Goal: Task Accomplishment & Management: Use online tool/utility

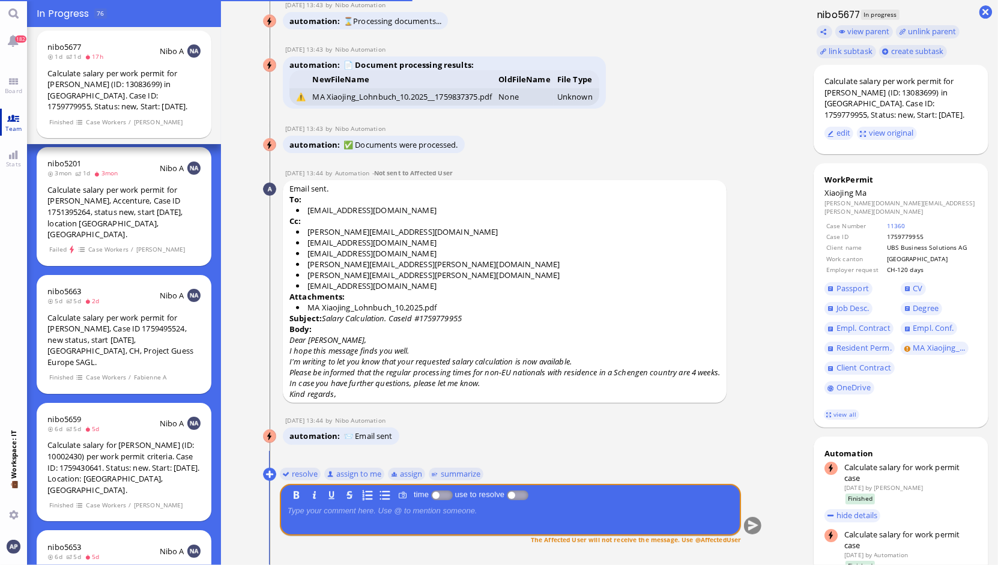
click at [14, 125] on span "Team" at bounding box center [13, 128] width 23 height 8
click at [13, 116] on link "Team" at bounding box center [13, 122] width 27 height 27
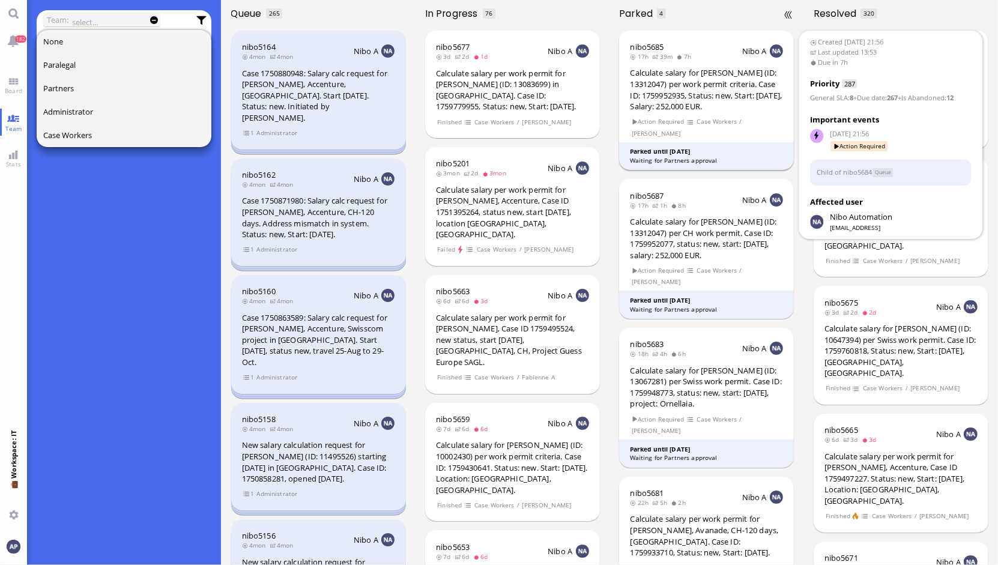
click at [717, 115] on section "Action Required Case Workers / [PERSON_NAME]" at bounding box center [706, 126] width 153 height 23
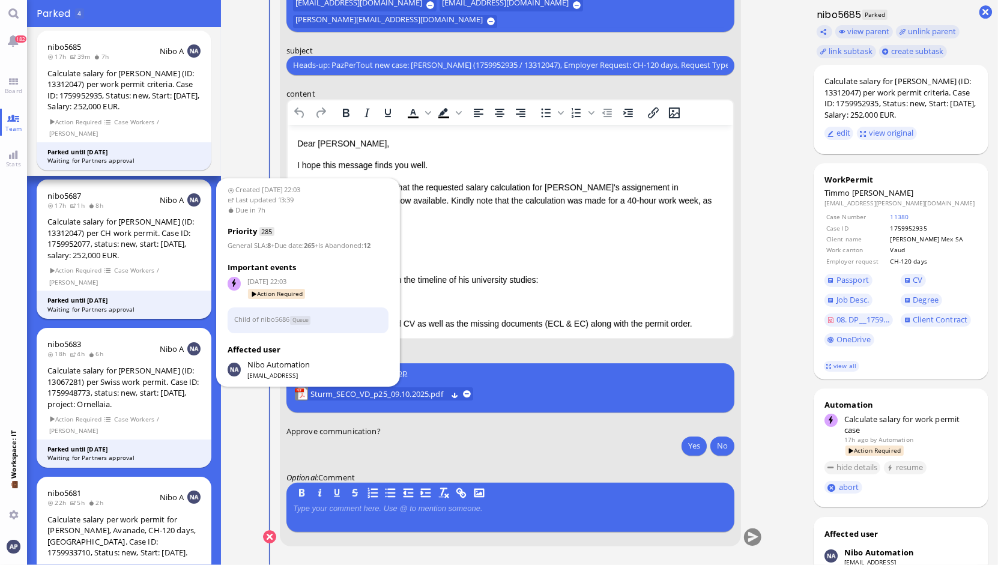
click at [156, 241] on div "Calculate salary for [PERSON_NAME] (ID: 13312047) per CH work permit. Case ID: …" at bounding box center [123, 238] width 153 height 44
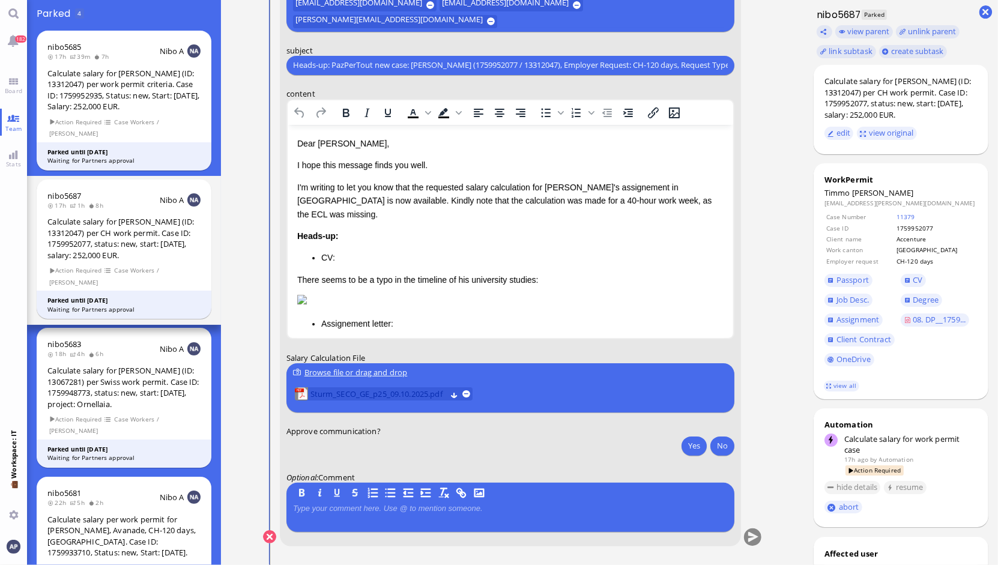
click at [373, 396] on span "Sturm_SECO_GE_p25_09.10.2025.pdf" at bounding box center [378, 393] width 136 height 13
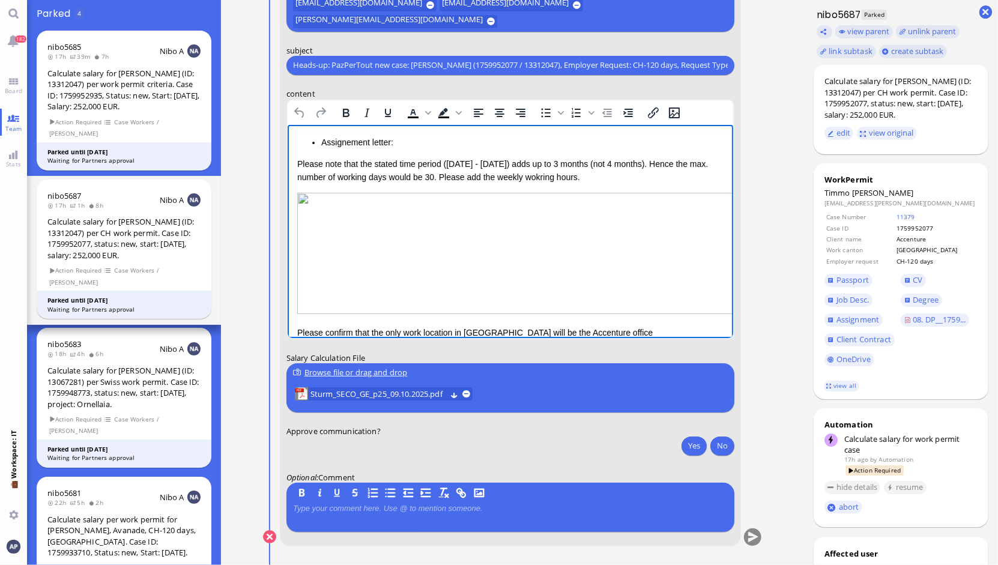
scroll to position [187, 0]
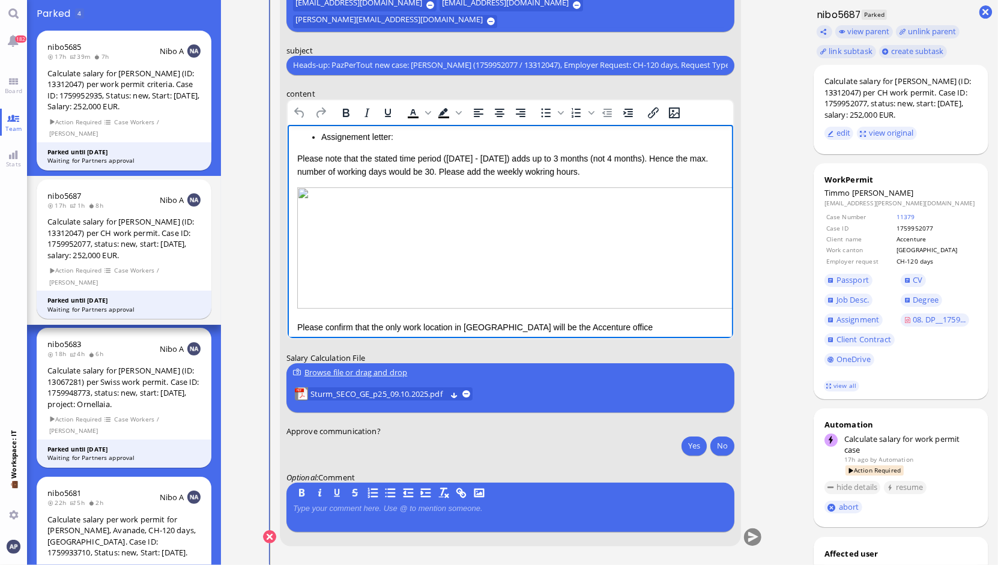
click at [556, 174] on p "Please note that the stated time period ([DATE] - [DATE]) adds up to 3 months (…" at bounding box center [510, 164] width 426 height 27
click at [449, 246] on img "Rich Text Area. Press ALT-0 for help." at bounding box center [531, 247] width 469 height 121
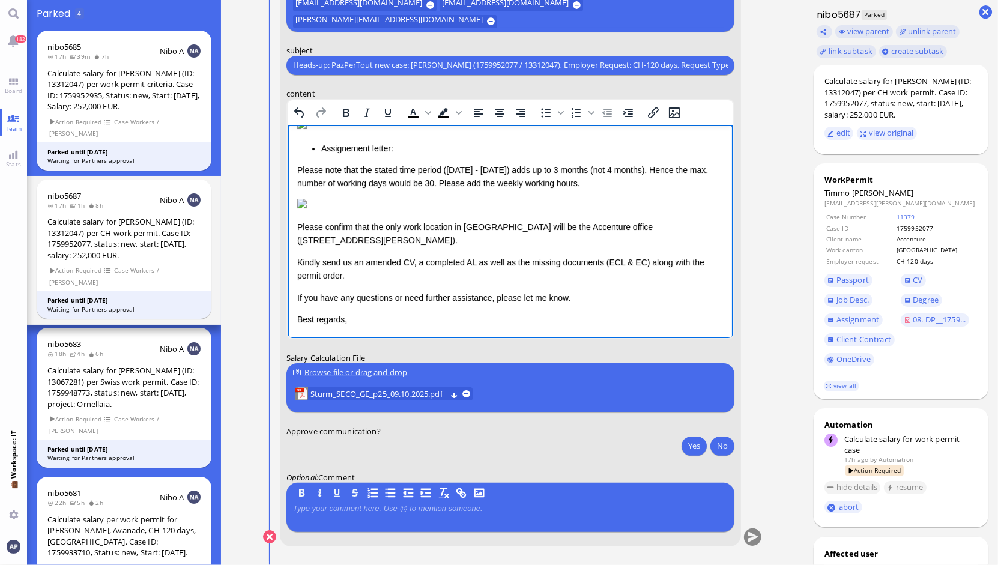
click at [306, 208] on img "Rich Text Area. Press ALT-0 for help." at bounding box center [302, 203] width 10 height 10
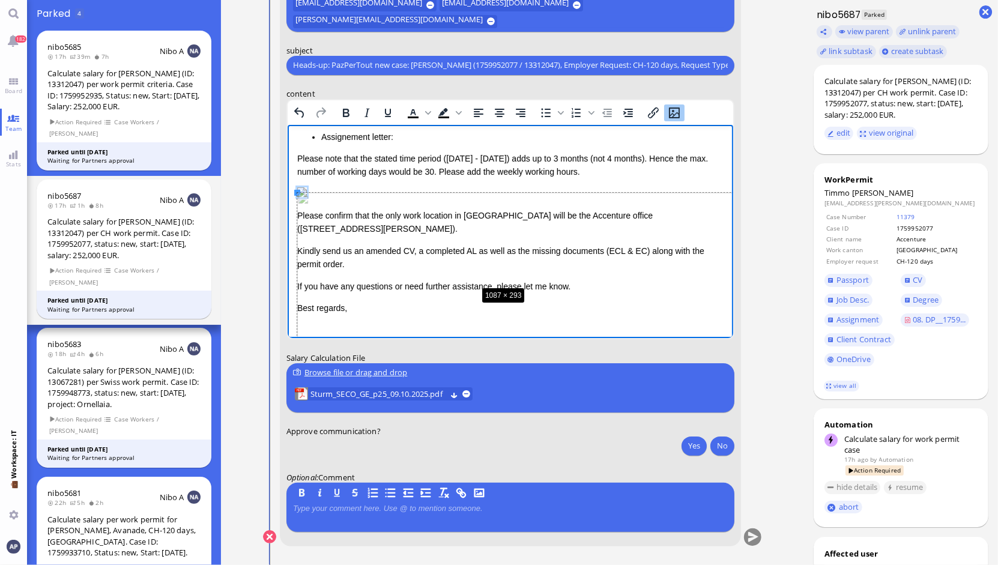
drag, startPoint x: 296, startPoint y: 190, endPoint x: 494, endPoint y: 292, distance: 223.2
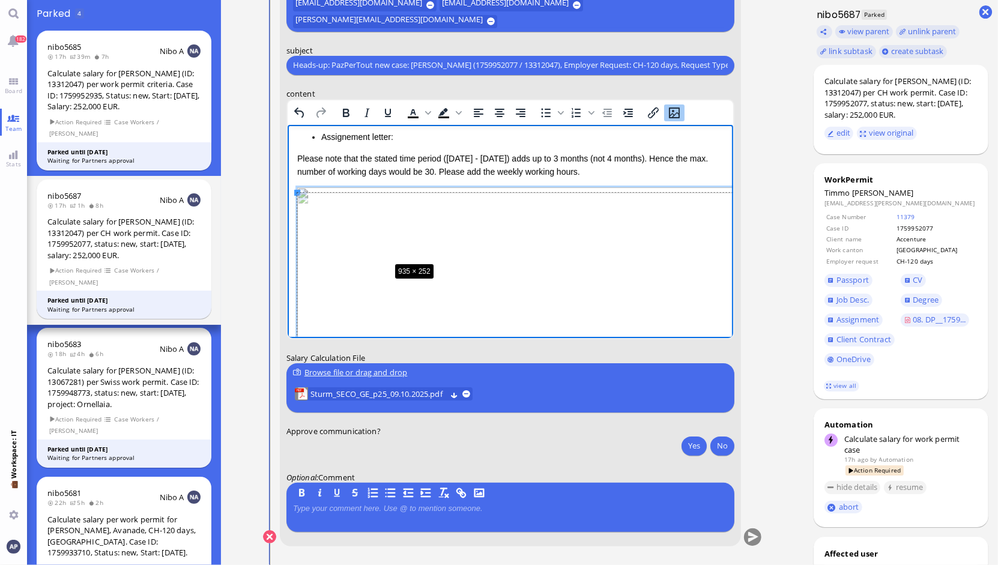
drag, startPoint x: 298, startPoint y: 192, endPoint x: 400, endPoint y: 268, distance: 127.4
drag, startPoint x: 298, startPoint y: 192, endPoint x: 414, endPoint y: 261, distance: 135.2
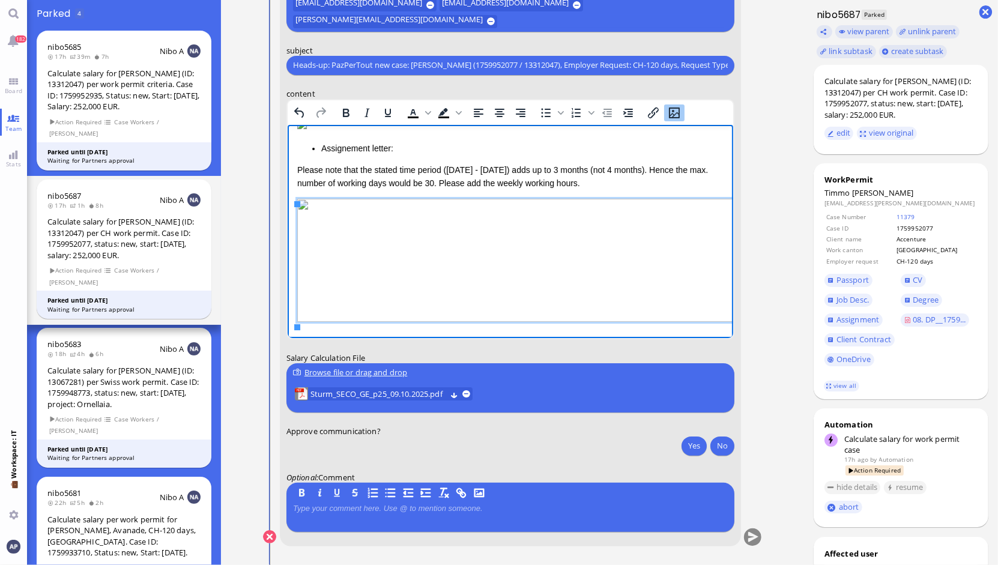
scroll to position [145, 0]
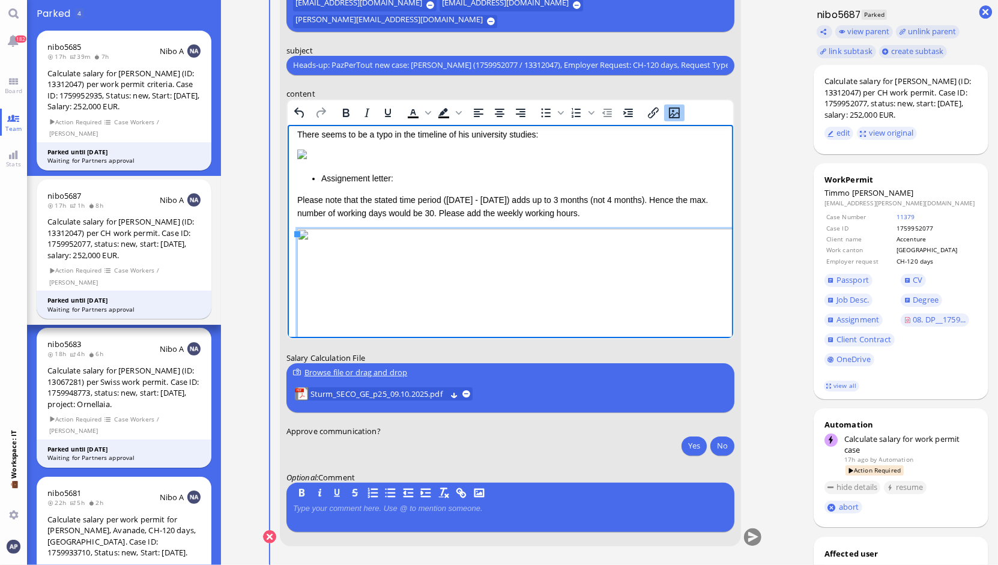
click at [620, 220] on p "Please note that the stated time period ([DATE] - [DATE]) adds up to 3 months (…" at bounding box center [510, 206] width 426 height 27
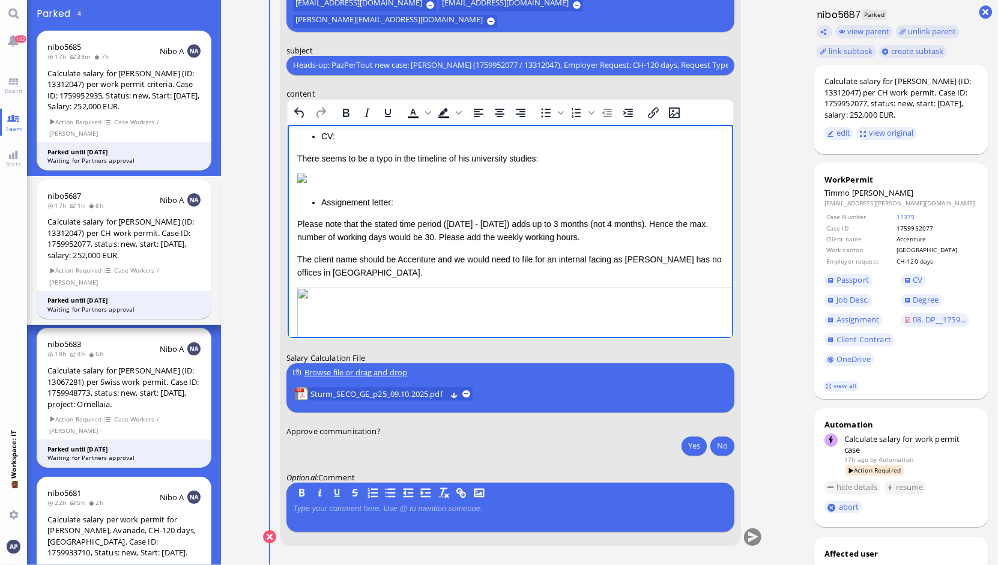
scroll to position [113, 0]
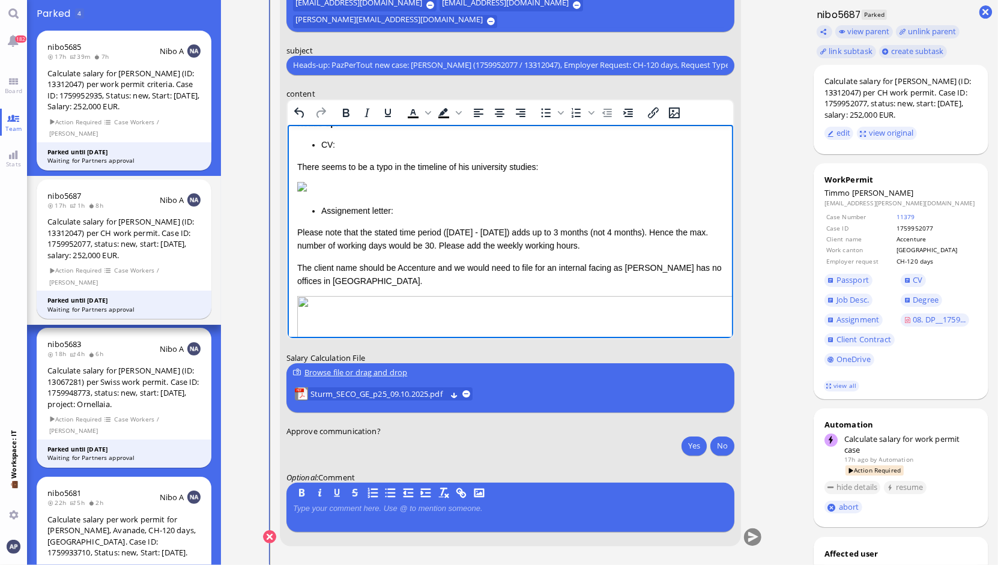
click at [617, 277] on p "The client name should be Accenture and we would need to file for an internal f…" at bounding box center [510, 274] width 426 height 27
click at [680, 276] on p "The client name should be Accenture and we would need to file for an internal f…" at bounding box center [510, 274] width 426 height 27
click at [366, 285] on p "The client name should be Accenture and we would need to file for an internal f…" at bounding box center [510, 274] width 426 height 27
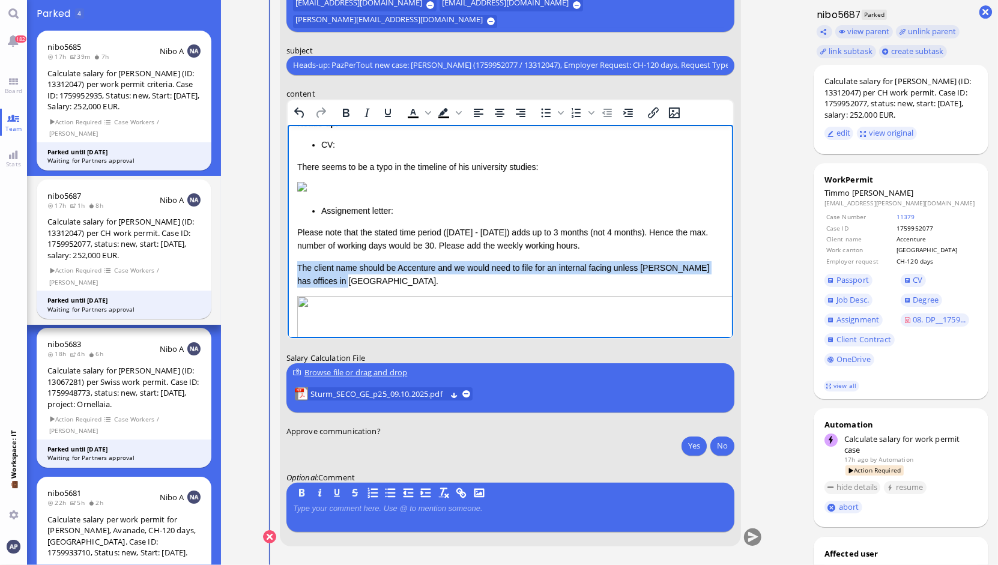
drag, startPoint x: 366, startPoint y: 285, endPoint x: 566, endPoint y: 397, distance: 229.3
click at [287, 272] on html "Dear [PERSON_NAME], I hope this message finds you well. I'm writing to let you …" at bounding box center [510, 279] width 446 height 537
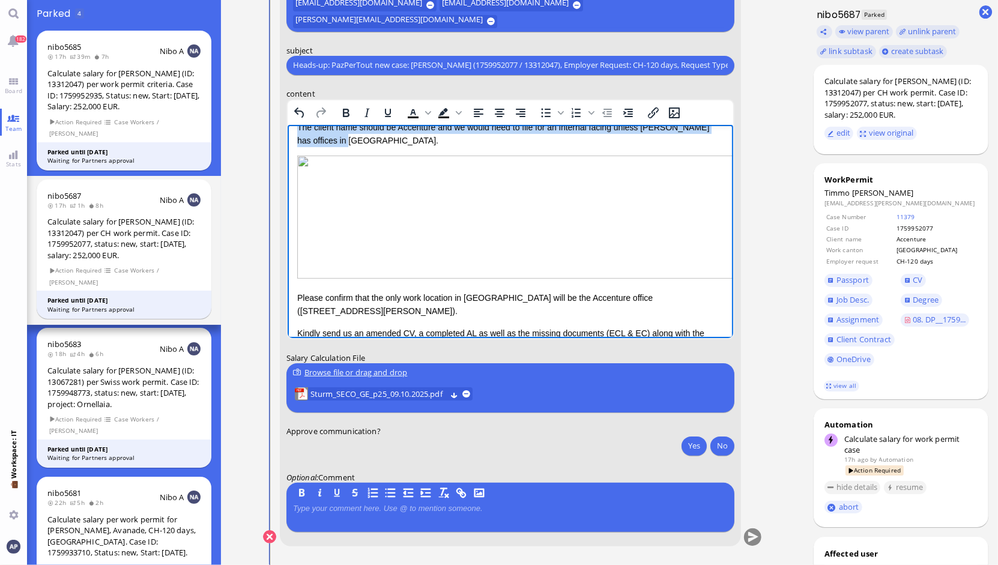
scroll to position [255, 0]
drag, startPoint x: 407, startPoint y: 322, endPoint x: 273, endPoint y: 305, distance: 135.5
click at [287, 305] on html "Dear [PERSON_NAME], I hope this message finds you well. I'm writing to let you …" at bounding box center [510, 138] width 446 height 537
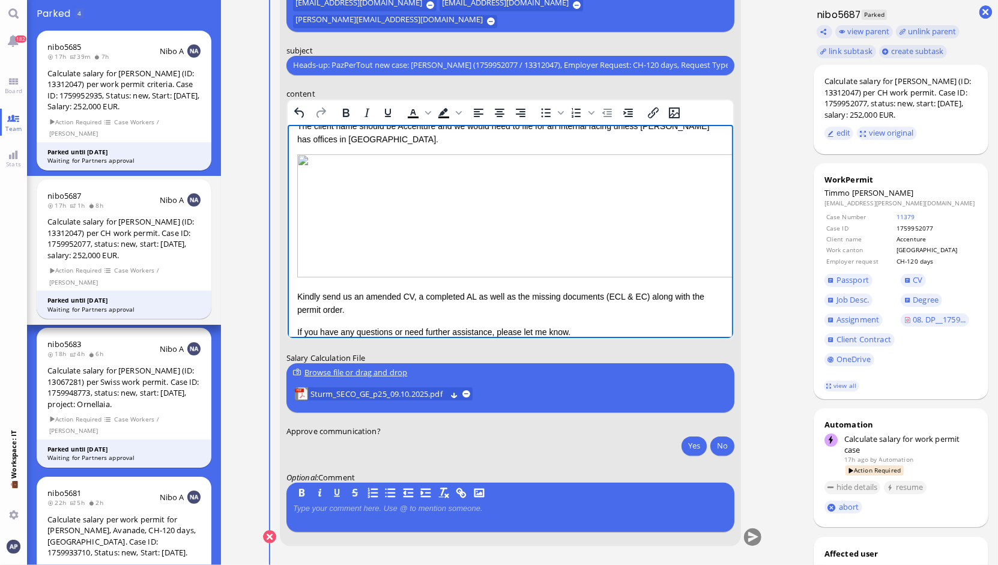
click at [512, 316] on p "Kindly send us an amended CV, a completed AL as well as the missing documents (…" at bounding box center [510, 302] width 426 height 27
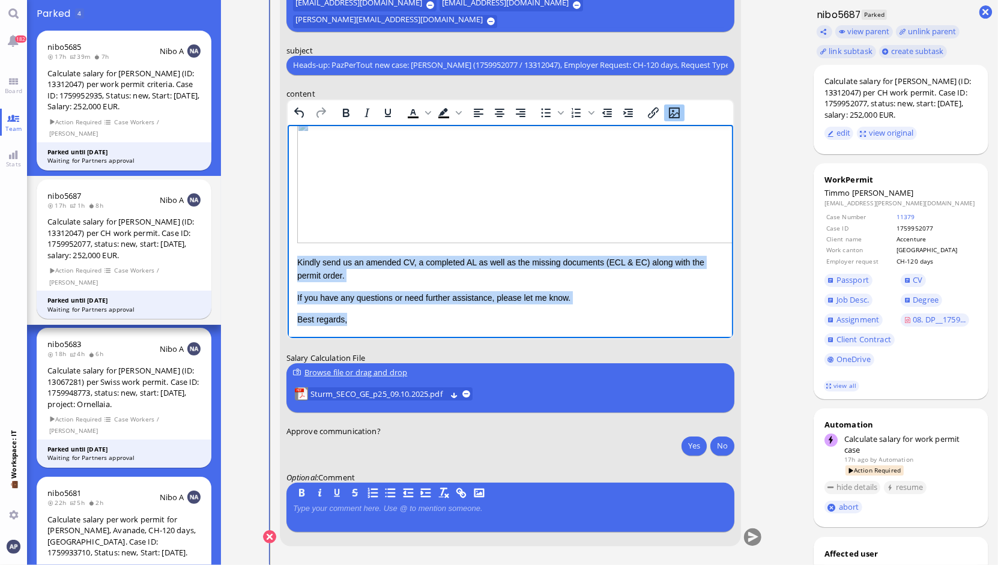
scroll to position [0, 0]
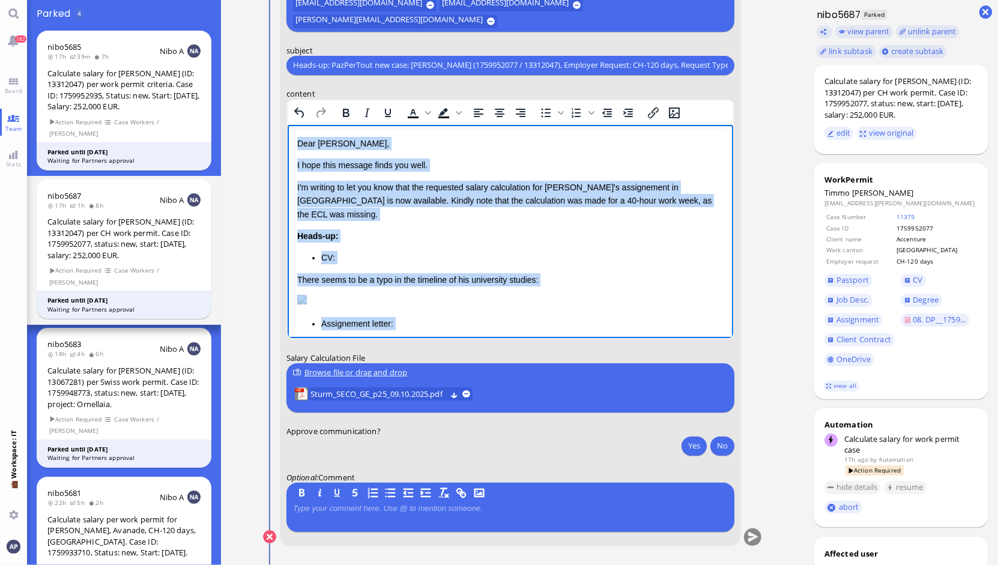
drag, startPoint x: 354, startPoint y: 310, endPoint x: 555, endPoint y: 195, distance: 232.4
click at [287, 124] on html "Dear [PERSON_NAME], I hope this message finds you well. I'm writing to let you …" at bounding box center [510, 375] width 446 height 502
copy div "Dear [PERSON_NAME], I hope this message finds you well. I'm writing to let you …"
click at [651, 273] on p "There seems to be a typo in the timeline of his university studies:" at bounding box center [510, 279] width 426 height 13
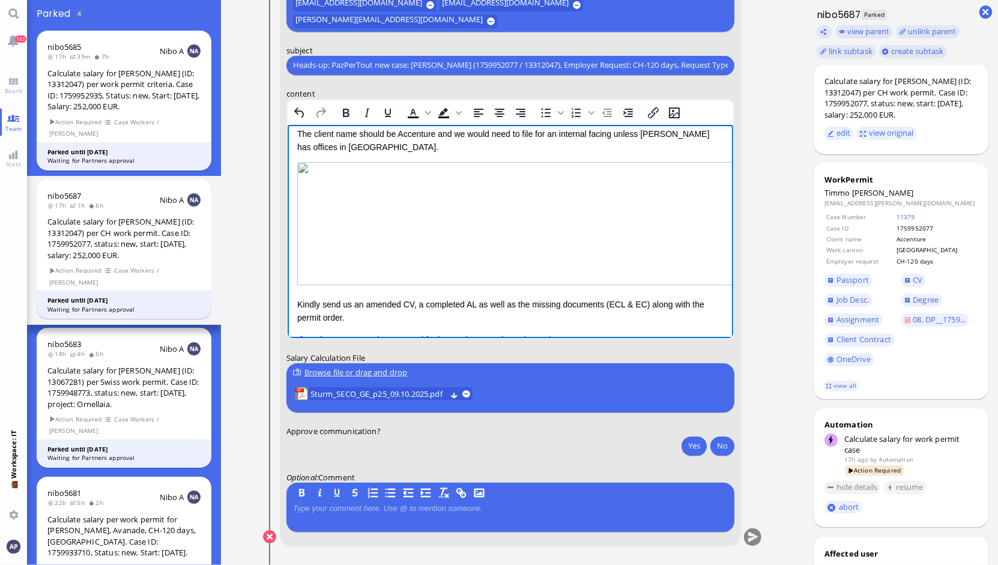
scroll to position [291, 0]
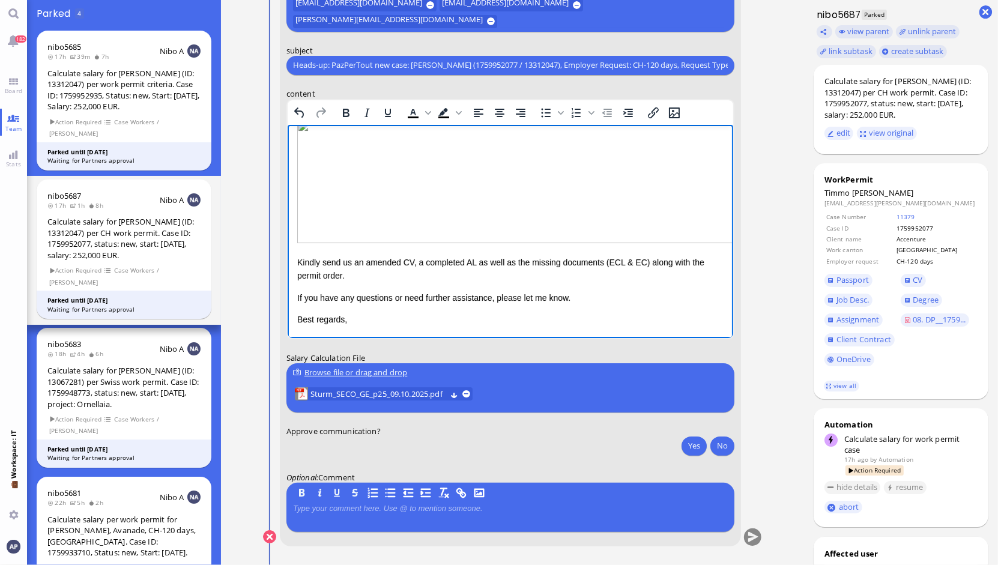
click at [414, 282] on p "Kindly send us an amended CV, a completed AL as well as the missing documents (…" at bounding box center [510, 268] width 426 height 27
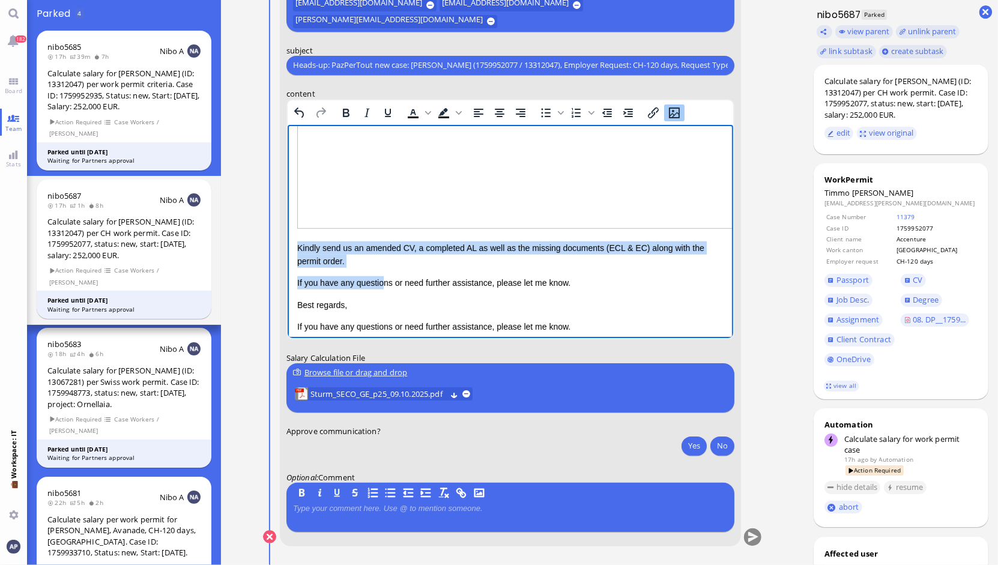
drag, startPoint x: 381, startPoint y: 298, endPoint x: 323, endPoint y: 294, distance: 58.4
click at [323, 289] on p "If you have any questions or need further assistance, please let me know." at bounding box center [510, 282] width 426 height 13
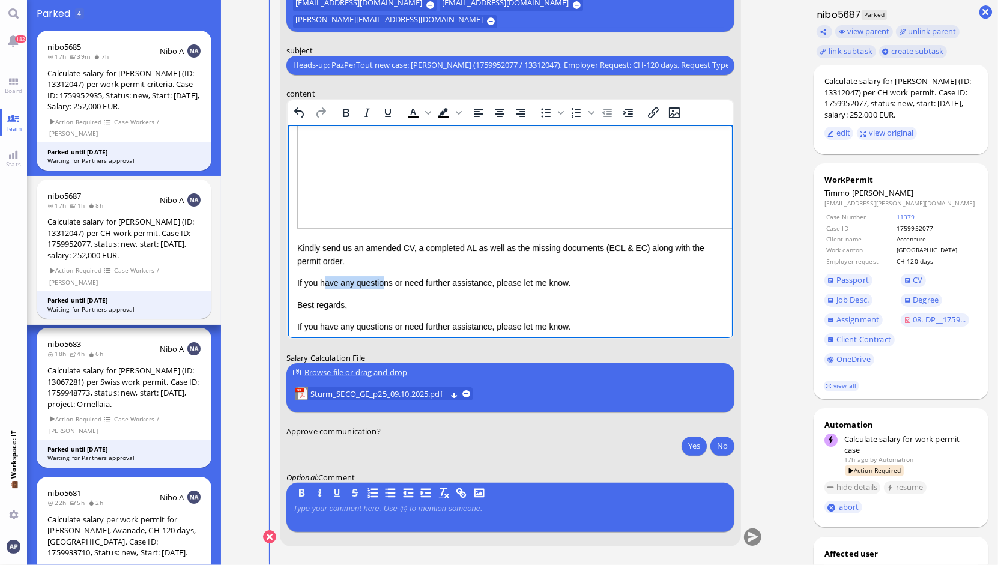
click at [325, 289] on p "If you have any questions or need further assistance, please let me know." at bounding box center [510, 282] width 426 height 13
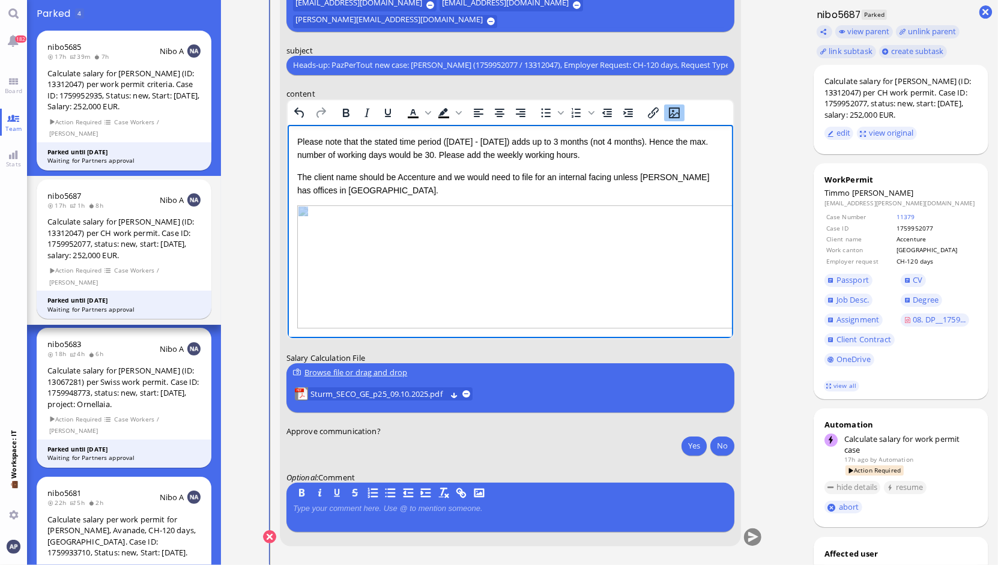
scroll to position [289, 0]
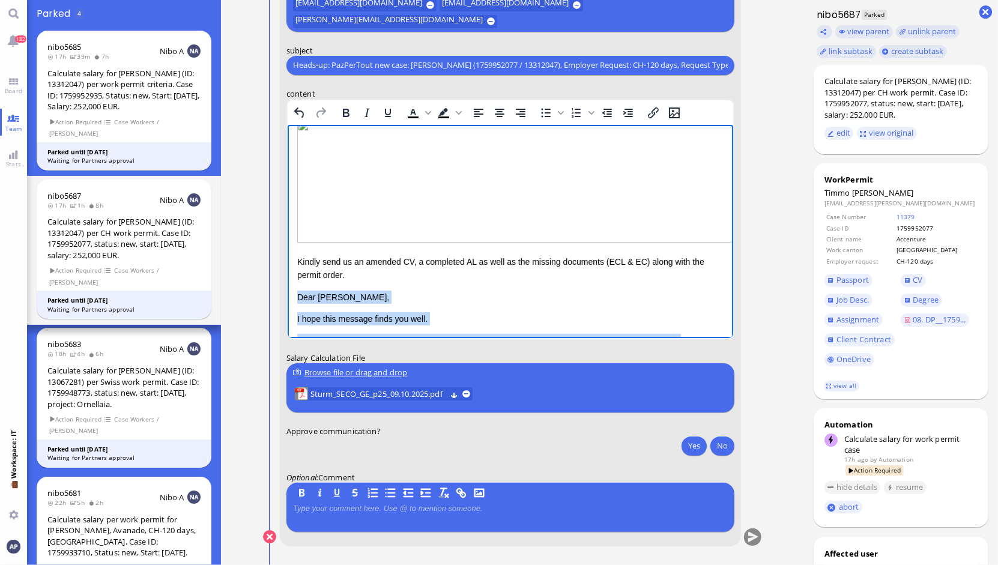
drag, startPoint x: 346, startPoint y: 280, endPoint x: 296, endPoint y: 297, distance: 53.2
click at [297, 297] on div "CV: There seems to be a typo in the timeline of his university studies: Assigne…" at bounding box center [510, 364] width 426 height 807
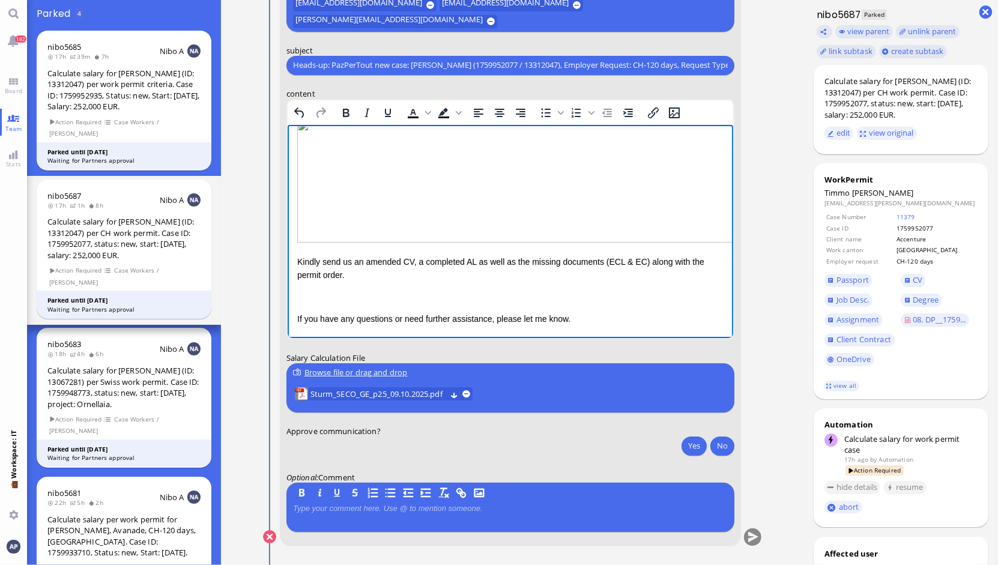
click at [381, 277] on p "Kindly send us an amended CV, a completed AL as well as the missing documents (…" at bounding box center [510, 268] width 426 height 27
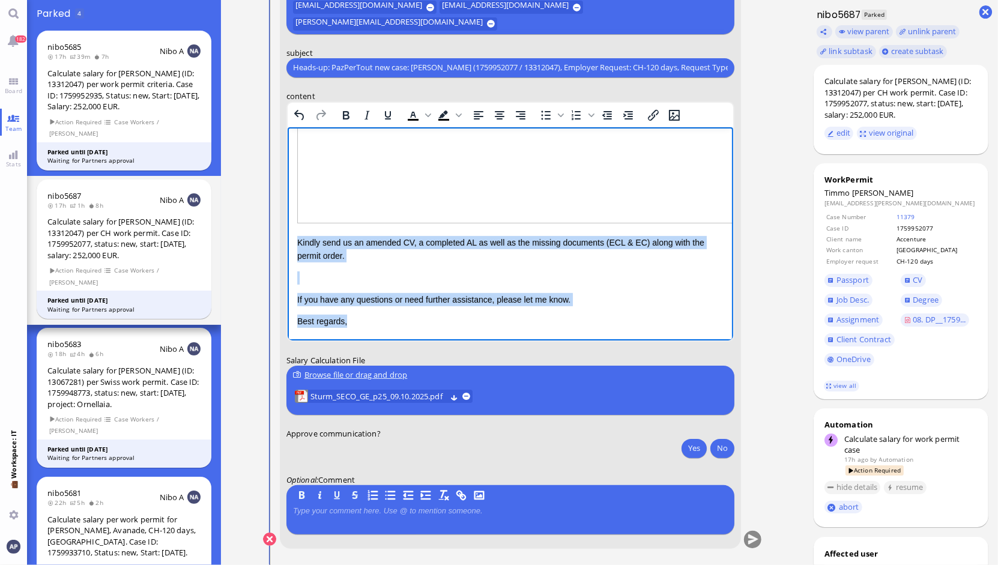
scroll to position [0, 0]
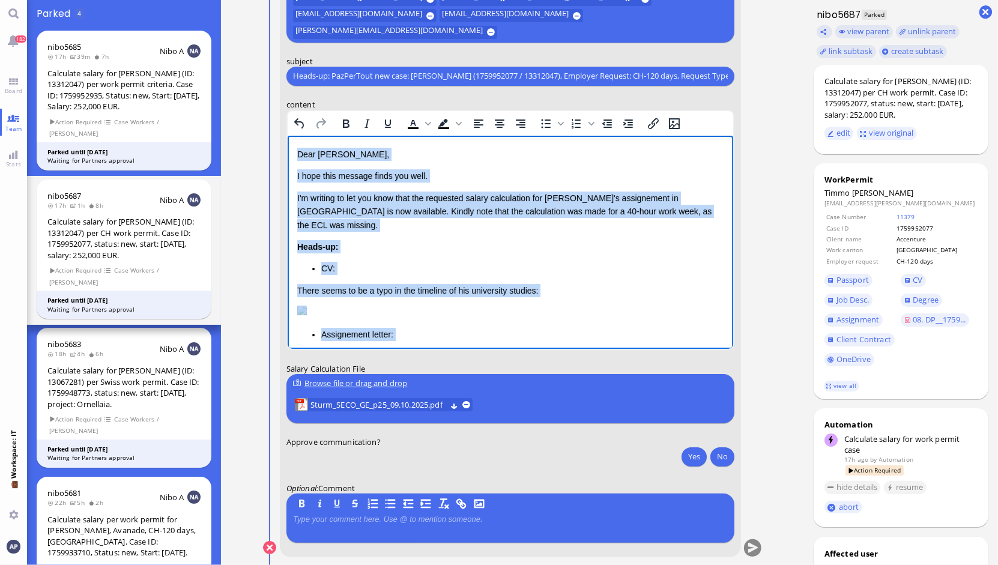
drag, startPoint x: 373, startPoint y: 319, endPoint x: 193, endPoint y: 19, distance: 349.8
click at [287, 135] on html "Dear [PERSON_NAME], I hope this message finds you well. I'm writing to let you …" at bounding box center [510, 397] width 446 height 524
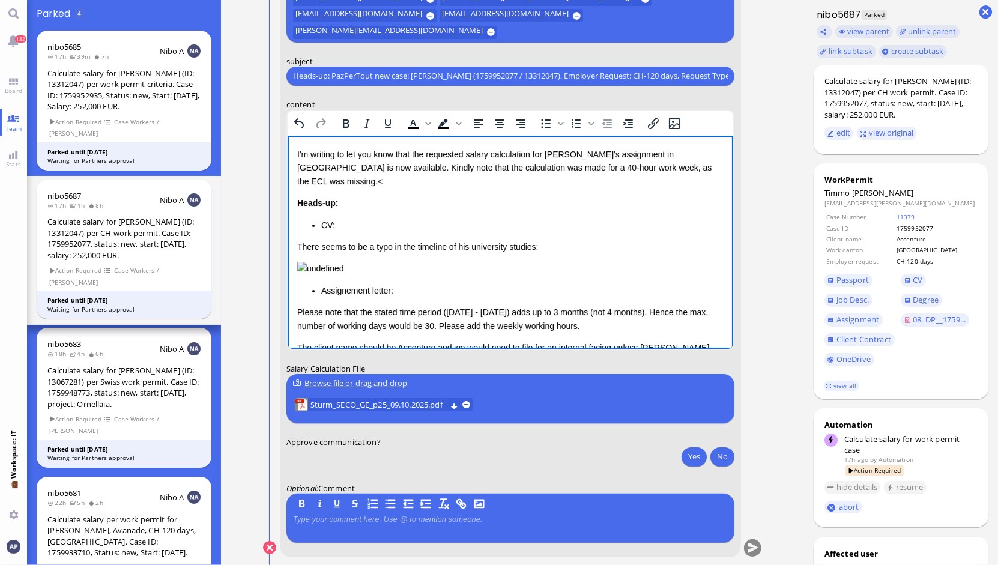
click at [297, 154] on p "I'm writing to let you know that the requested salary calculation for [PERSON_N…" at bounding box center [510, 167] width 426 height 40
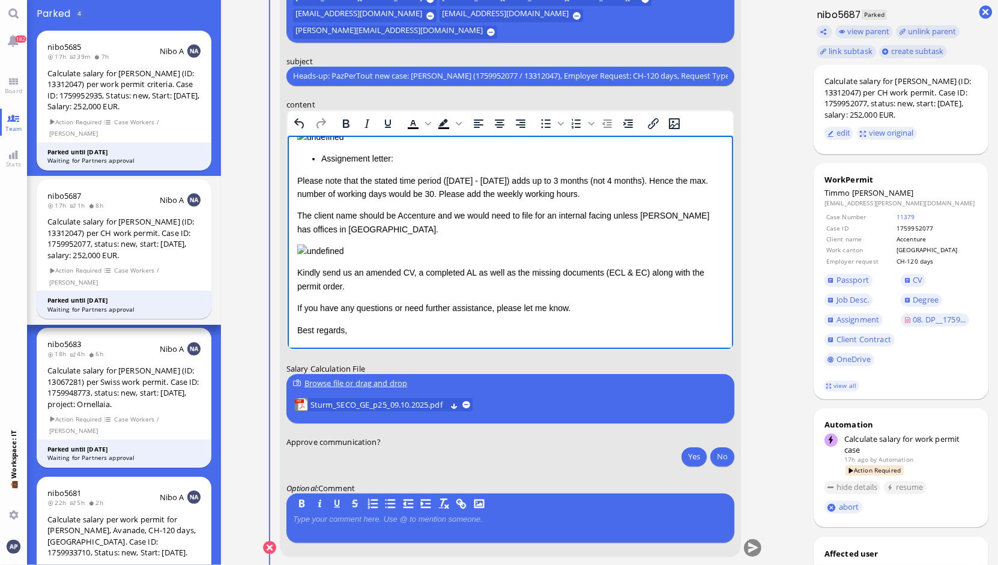
scroll to position [288, 0]
click at [480, 279] on p "Kindly send us an amended CV, a completed AL as well as the missing documents (…" at bounding box center [510, 278] width 426 height 27
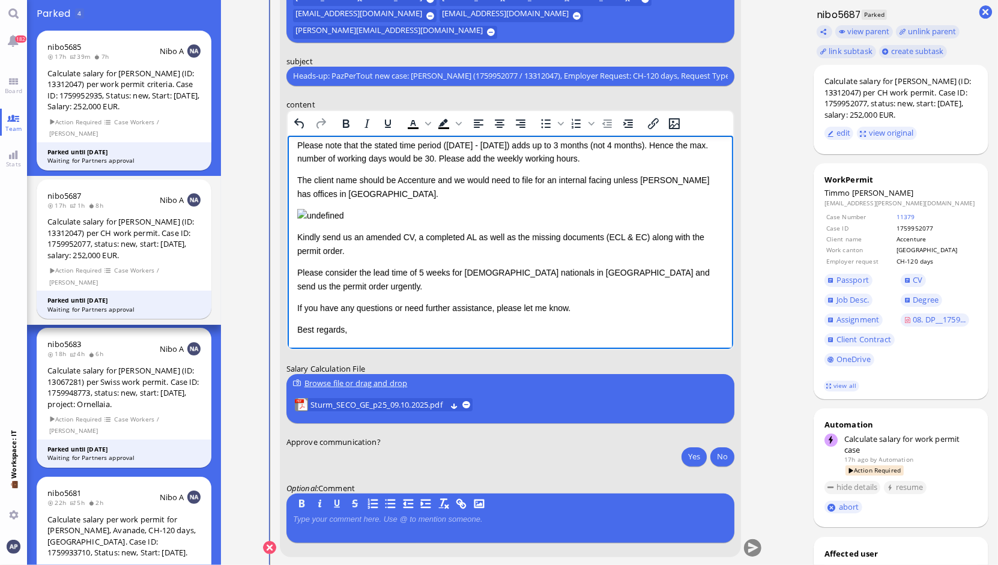
scroll to position [310, 0]
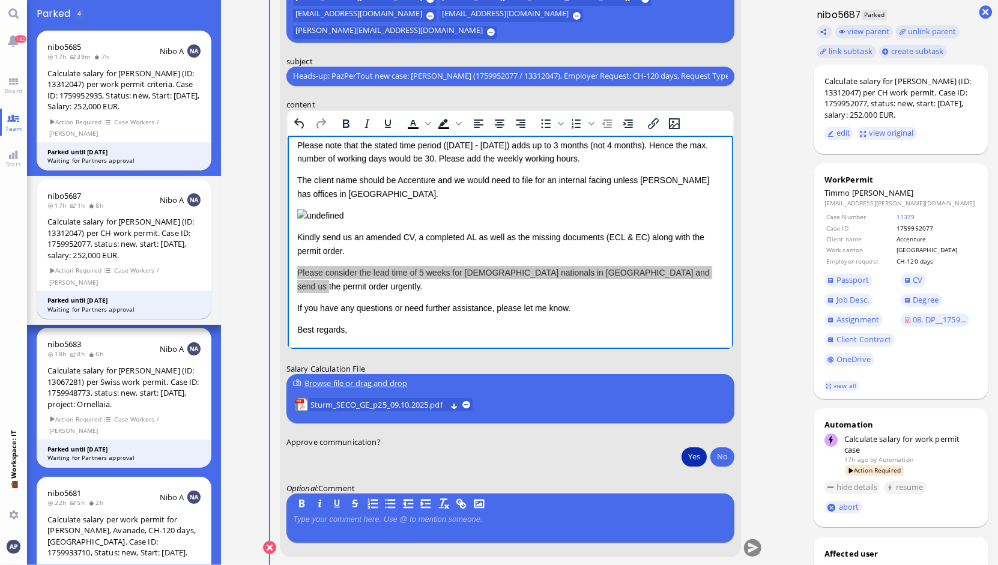
click at [690, 451] on button "Yes" at bounding box center [693, 456] width 25 height 19
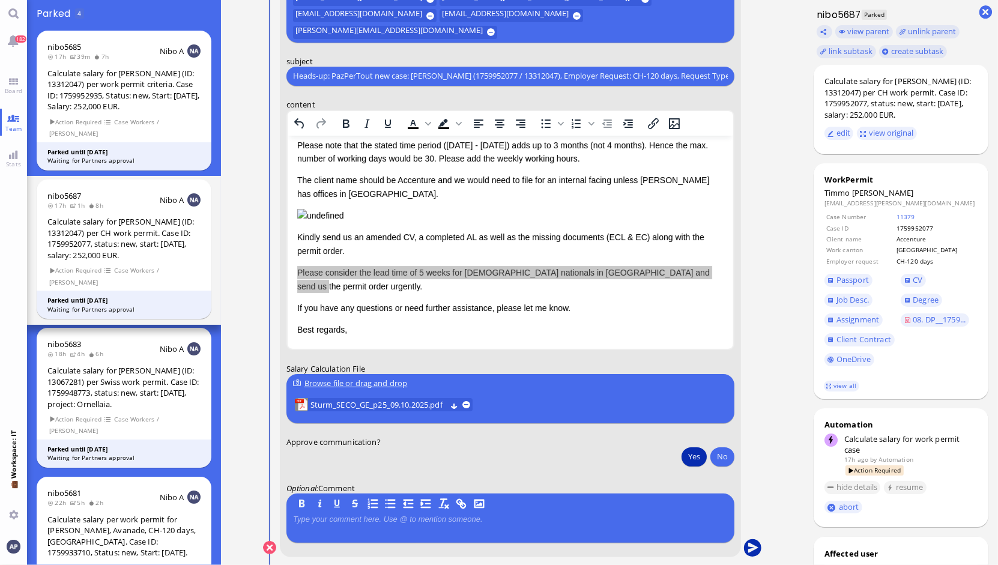
click at [747, 547] on button "submit" at bounding box center [752, 548] width 18 height 18
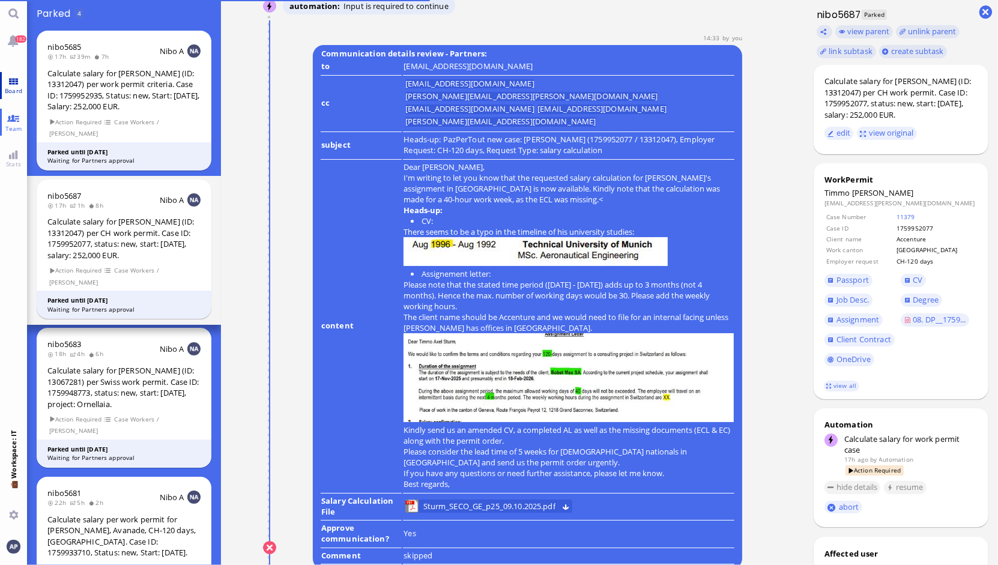
click at [12, 81] on link "Board" at bounding box center [13, 85] width 27 height 27
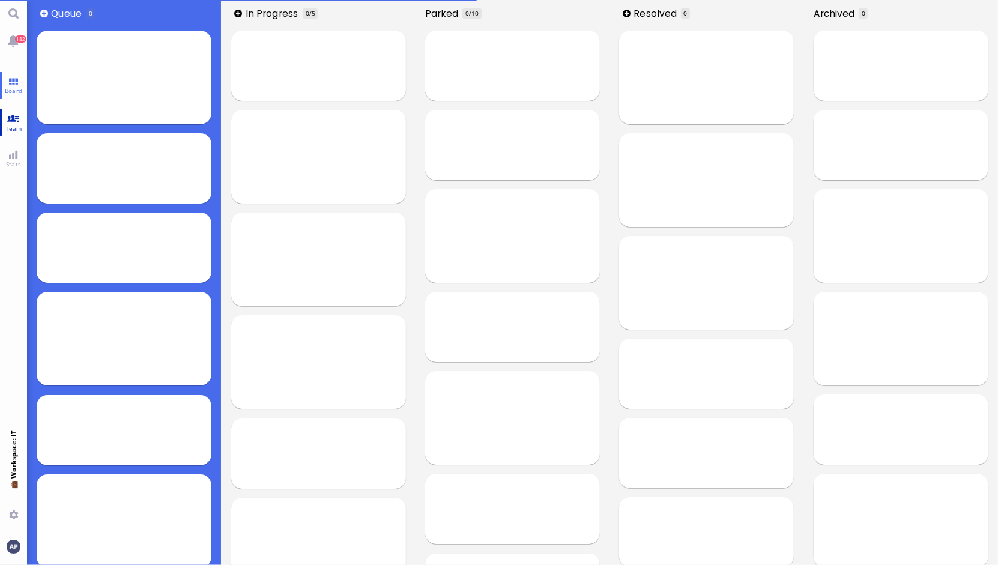
click at [12, 113] on link "Team" at bounding box center [13, 122] width 27 height 27
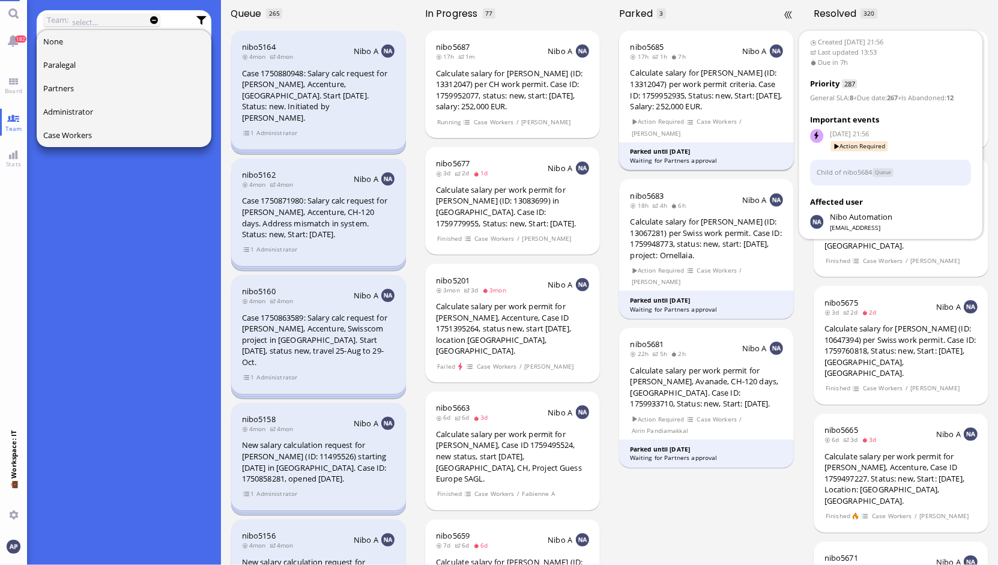
click at [704, 86] on div "Calculate salary for [PERSON_NAME] (ID: 13312047) per work permit criteria. Cas…" at bounding box center [706, 89] width 153 height 44
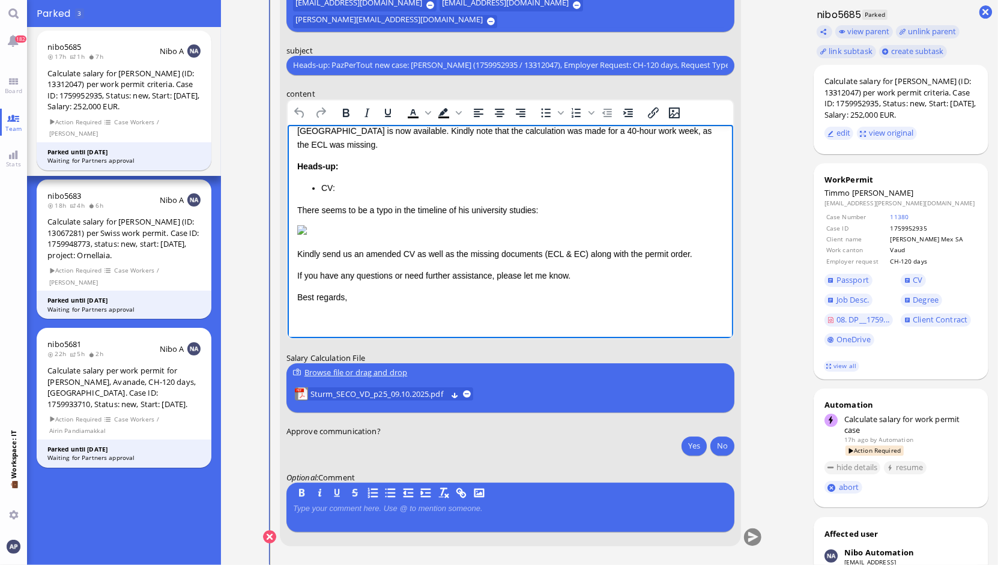
scroll to position [74, 0]
click at [688, 254] on p "Kindly send us an amended CV as well as the missing documents (ECL & EC) along …" at bounding box center [510, 253] width 426 height 13
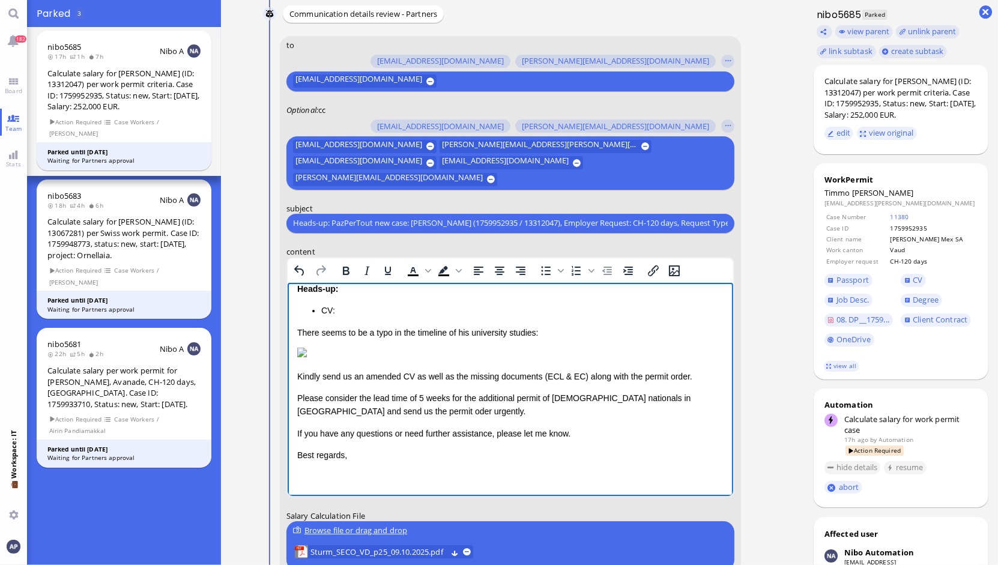
scroll to position [0, 0]
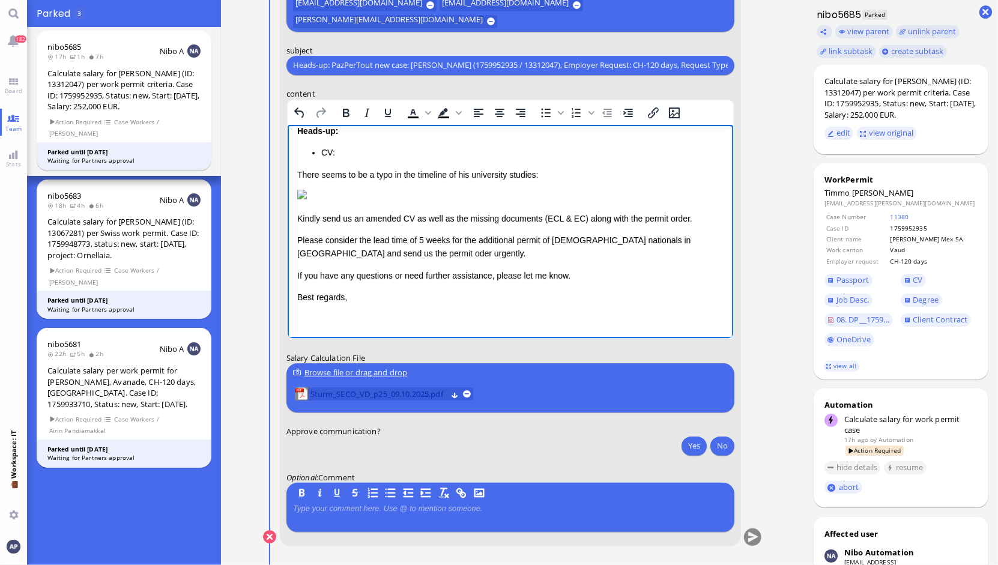
click at [315, 387] on span "Sturm_SECO_VD_p25_09.10.2025.pdf" at bounding box center [378, 393] width 136 height 13
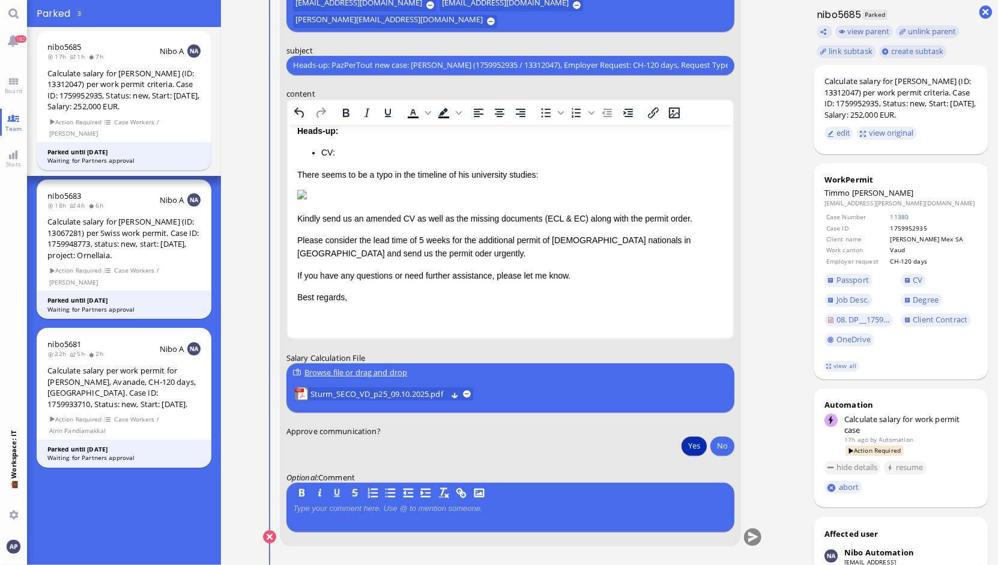
click at [687, 440] on button "Yes" at bounding box center [693, 445] width 25 height 19
click at [748, 543] on button "submit" at bounding box center [752, 537] width 18 height 18
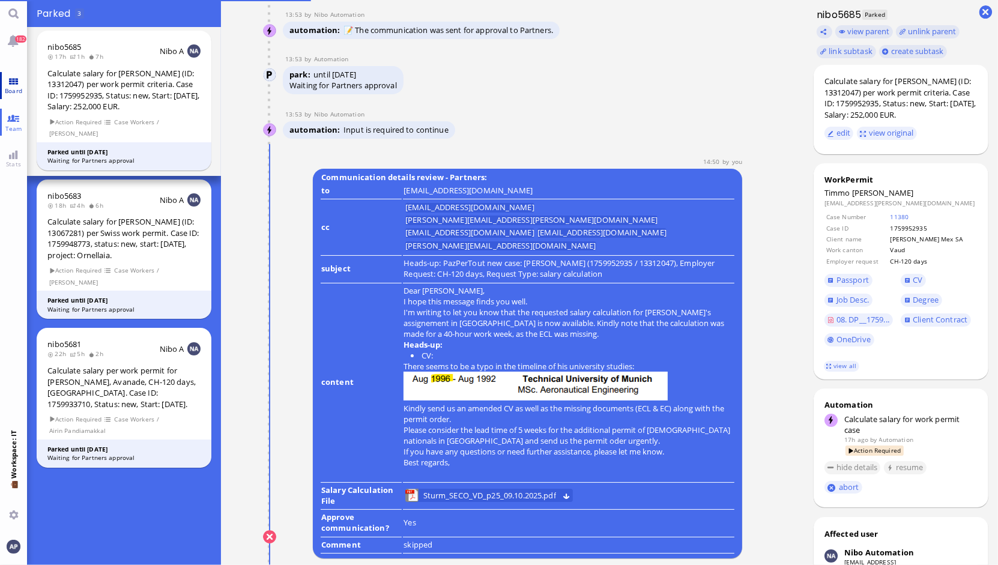
click at [13, 85] on link "Board" at bounding box center [13, 85] width 27 height 27
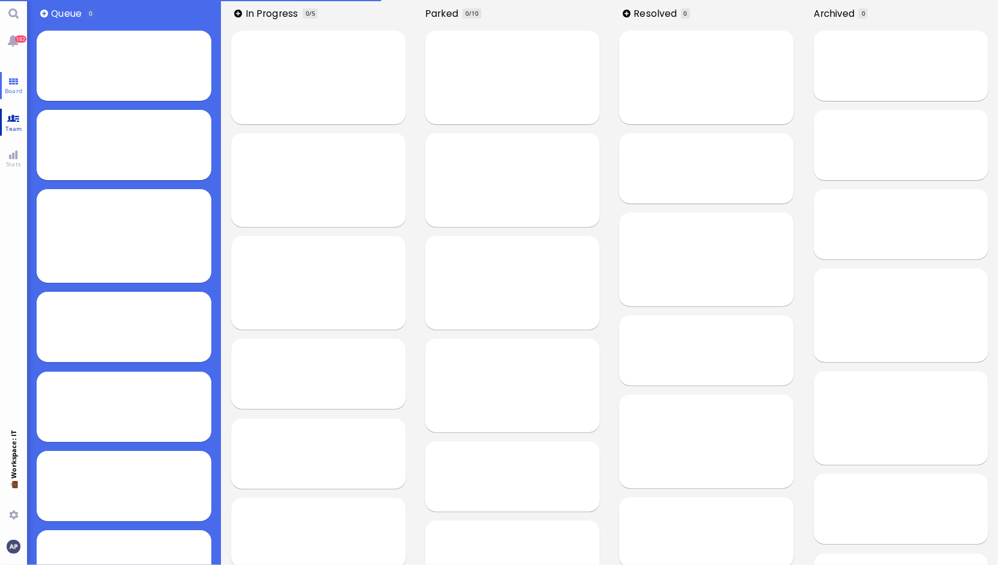
click at [16, 131] on span "Team" at bounding box center [13, 128] width 23 height 8
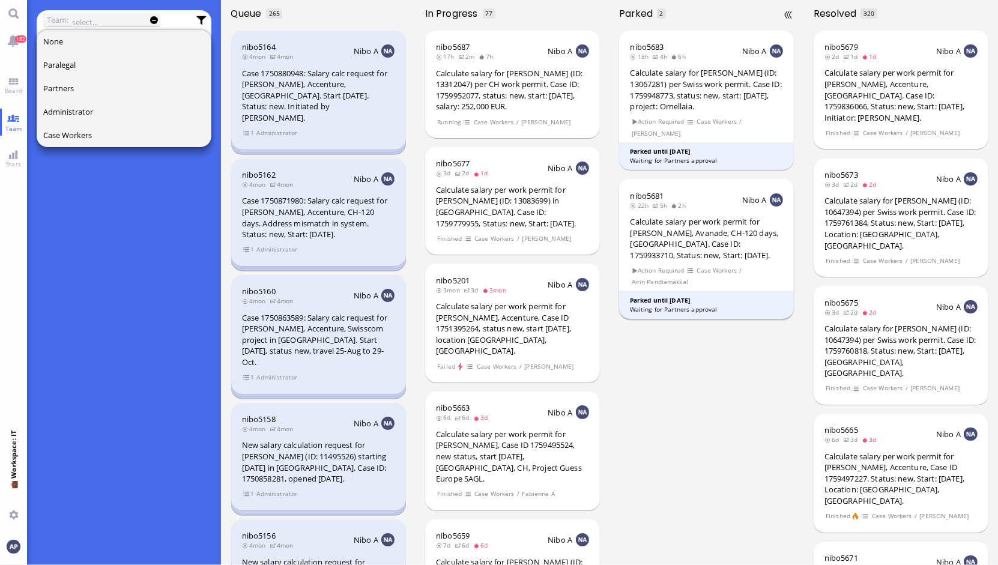
click at [663, 249] on div "Calculate salary per work permit for [PERSON_NAME], Avanade, CH-120 days, [GEOG…" at bounding box center [706, 238] width 153 height 44
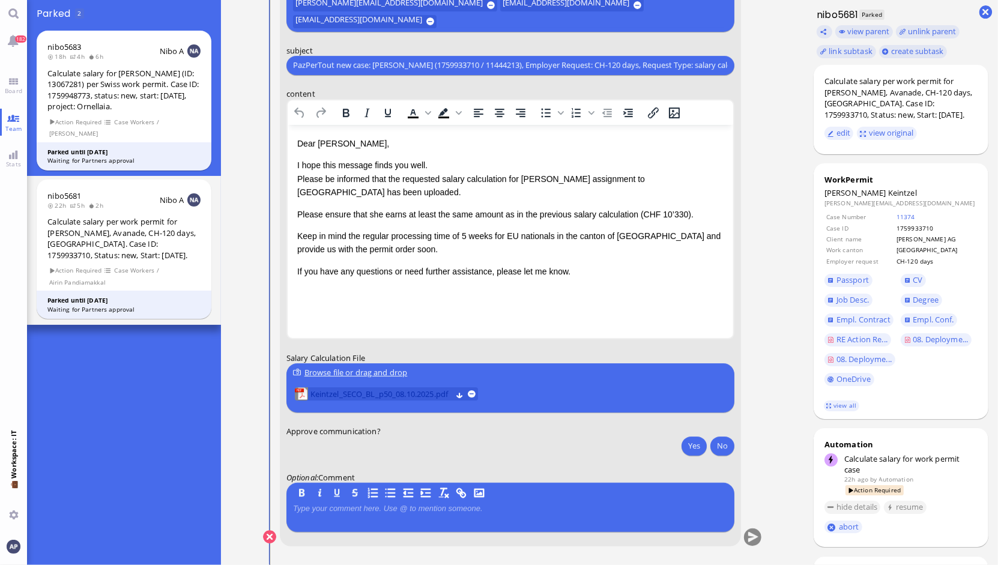
click at [348, 394] on span "Keintzel_SECO_BL_p50_08.10.2025.pdf" at bounding box center [380, 393] width 141 height 13
click at [366, 394] on span "Keintzel_SECO_BL_p50_08.10.2025.pdf" at bounding box center [380, 393] width 141 height 13
click at [692, 438] on button "Yes" at bounding box center [693, 445] width 25 height 19
click at [749, 534] on button "submit" at bounding box center [752, 537] width 18 height 18
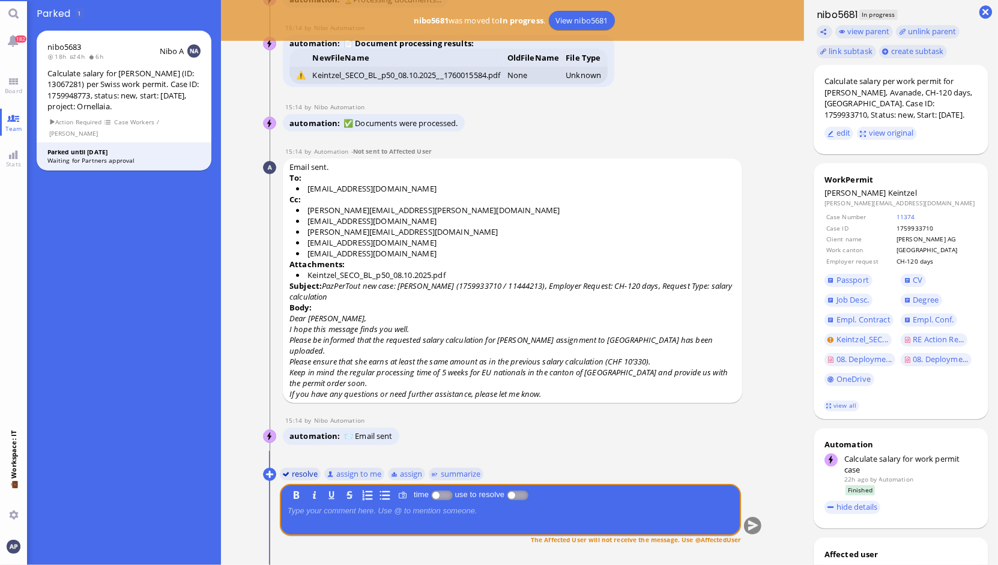
click at [297, 477] on button "resolve" at bounding box center [299, 473] width 41 height 13
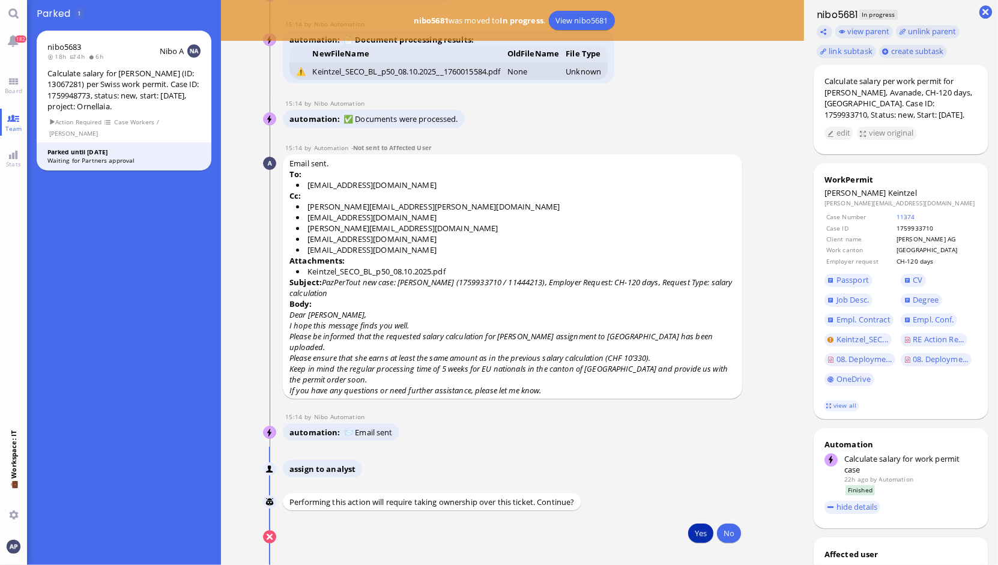
click at [695, 527] on button "Yes" at bounding box center [700, 533] width 25 height 19
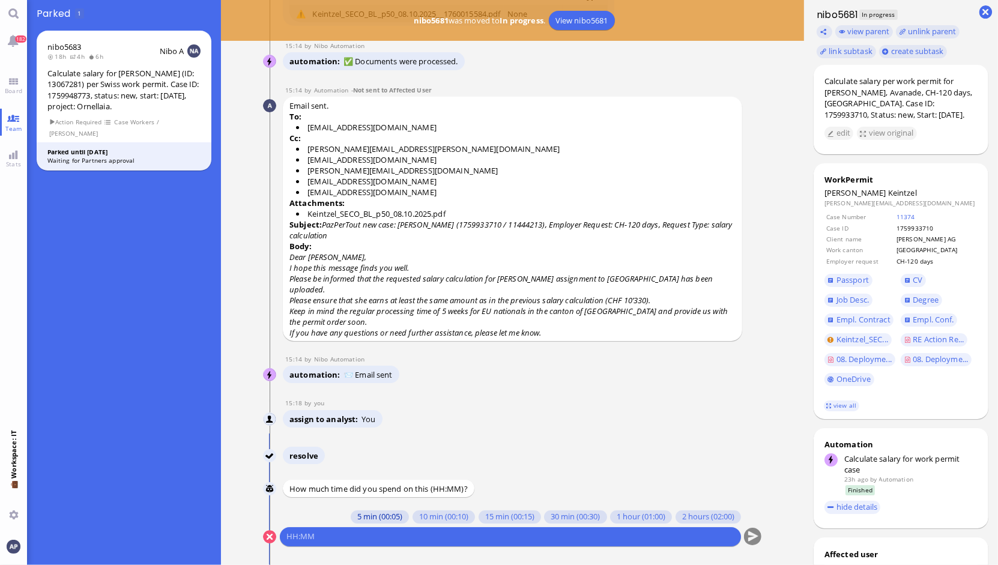
click at [371, 517] on button "5 min (00:05)" at bounding box center [380, 516] width 58 height 13
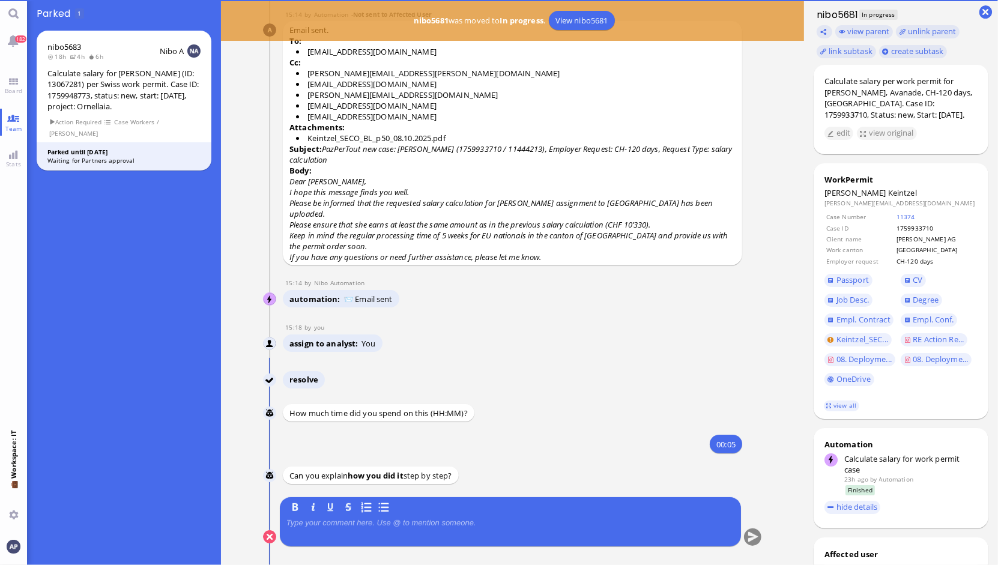
click at [375, 525] on p at bounding box center [510, 523] width 448 height 10
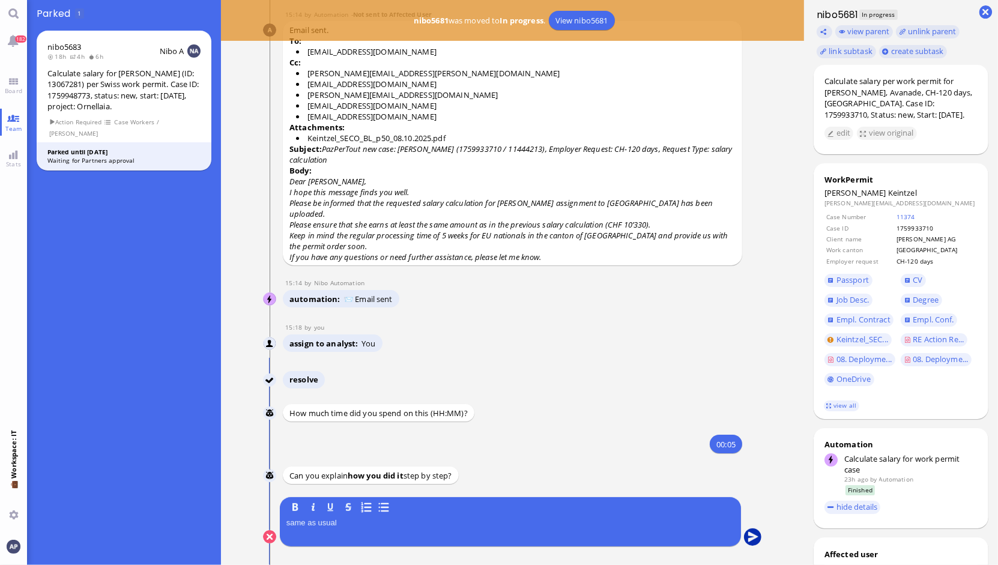
click at [746, 534] on button "submit" at bounding box center [752, 537] width 18 height 18
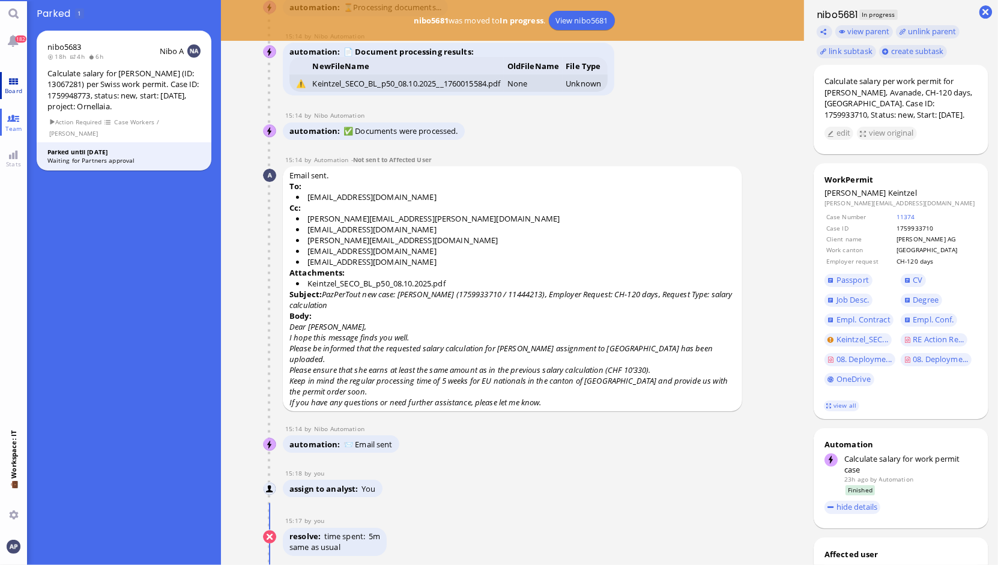
click at [16, 90] on span "Board" at bounding box center [13, 90] width 23 height 8
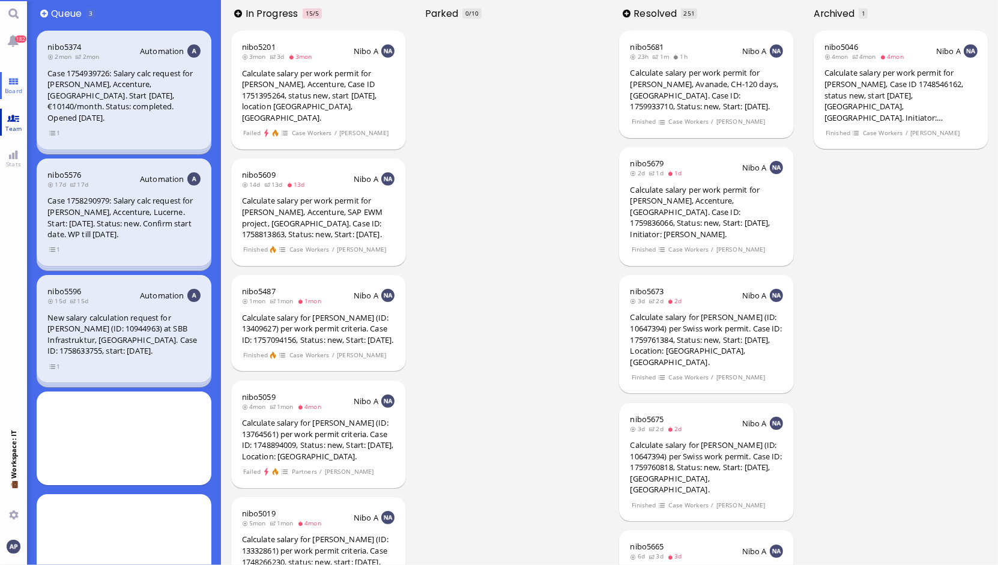
click at [9, 121] on link "Team" at bounding box center [13, 122] width 27 height 27
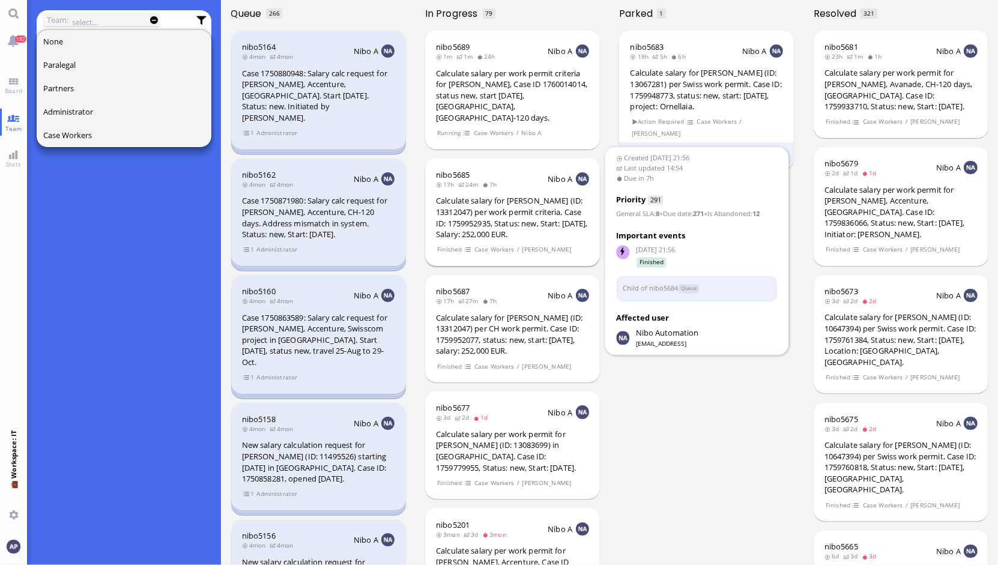
click at [491, 208] on div "Calculate salary for [PERSON_NAME] (ID: 13312047) per work permit criteria. Cas…" at bounding box center [512, 217] width 153 height 44
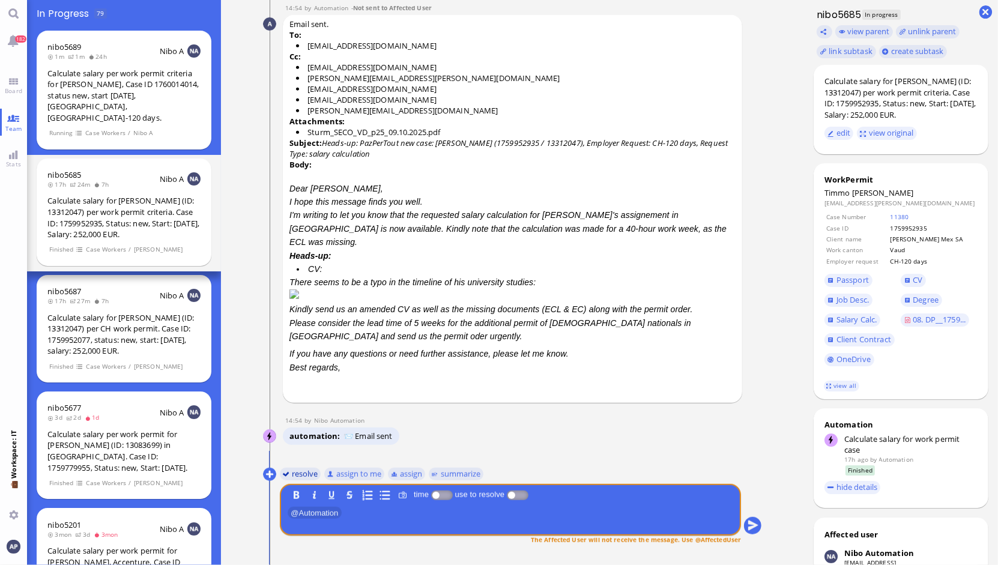
click at [297, 473] on button "resolve" at bounding box center [299, 473] width 41 height 13
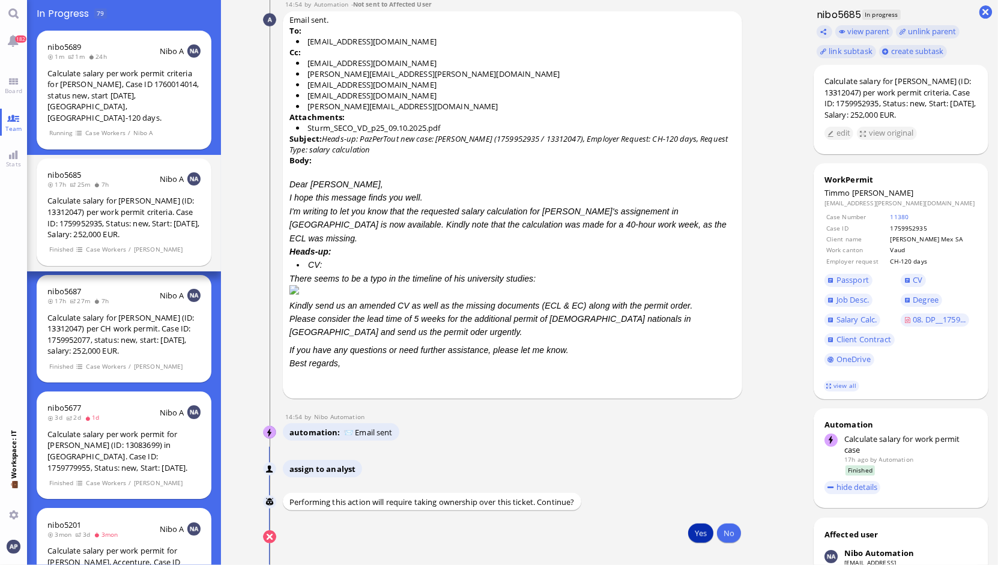
click at [688, 532] on button "Yes" at bounding box center [700, 533] width 25 height 19
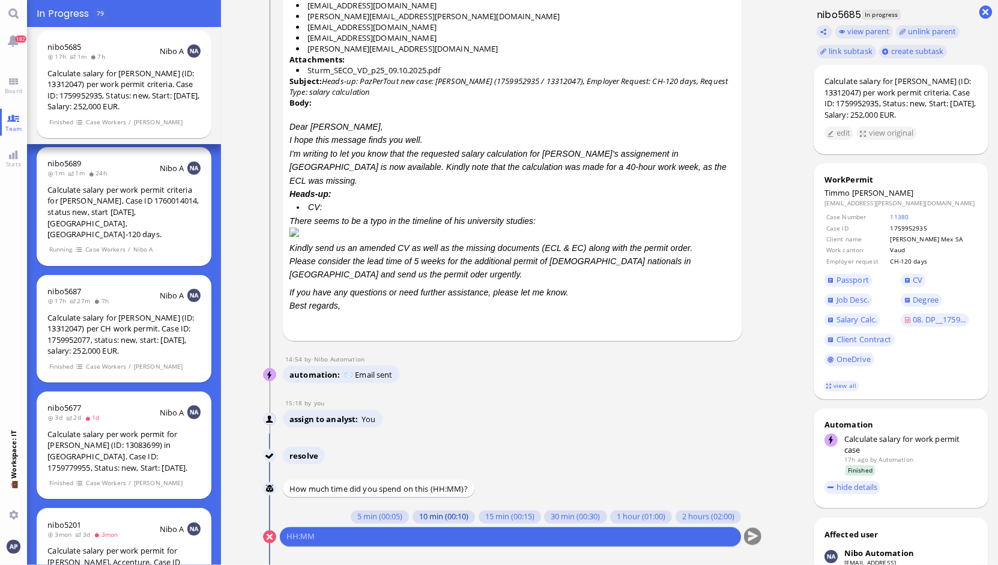
click at [420, 515] on button "10 min (00:10)" at bounding box center [443, 516] width 62 height 13
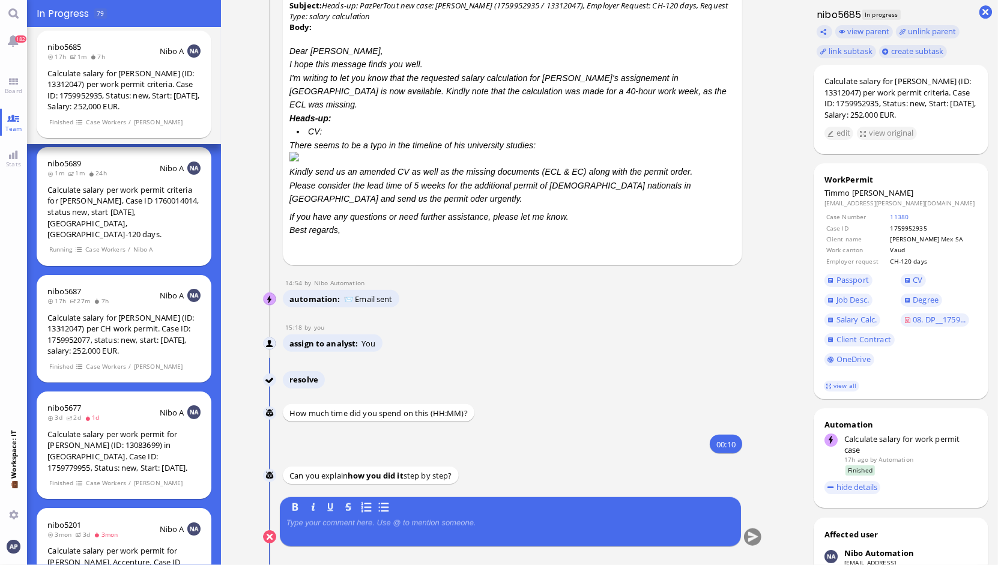
click at [417, 525] on p at bounding box center [510, 523] width 448 height 10
click at [744, 542] on button "submit" at bounding box center [752, 537] width 18 height 18
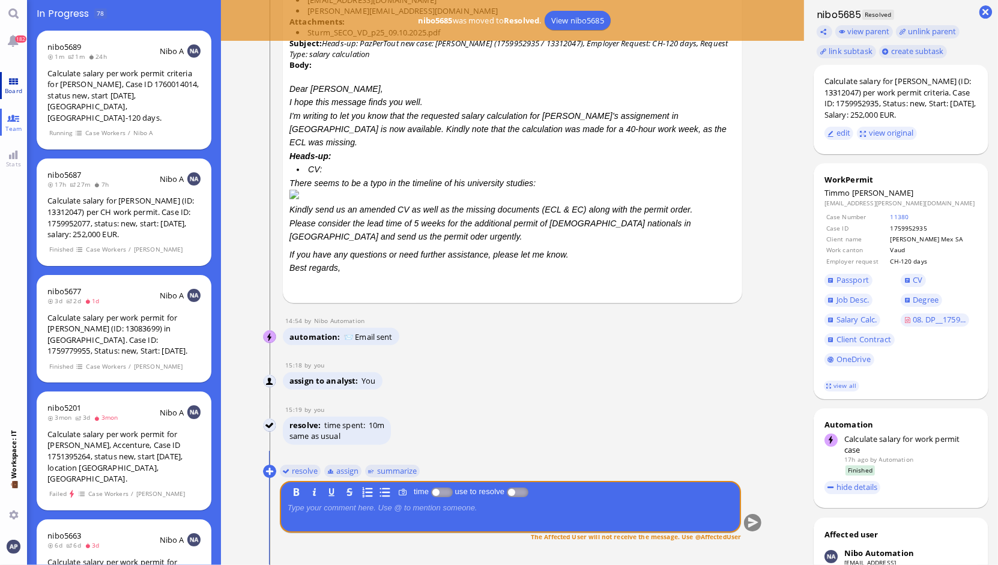
click at [22, 77] on link "Board" at bounding box center [13, 85] width 27 height 27
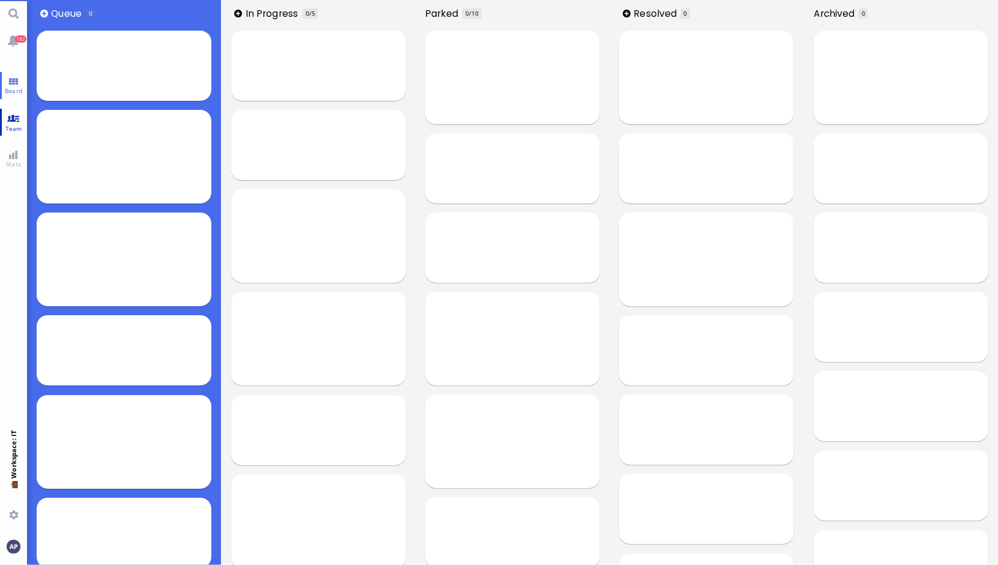
click at [9, 122] on link "Team" at bounding box center [13, 122] width 27 height 27
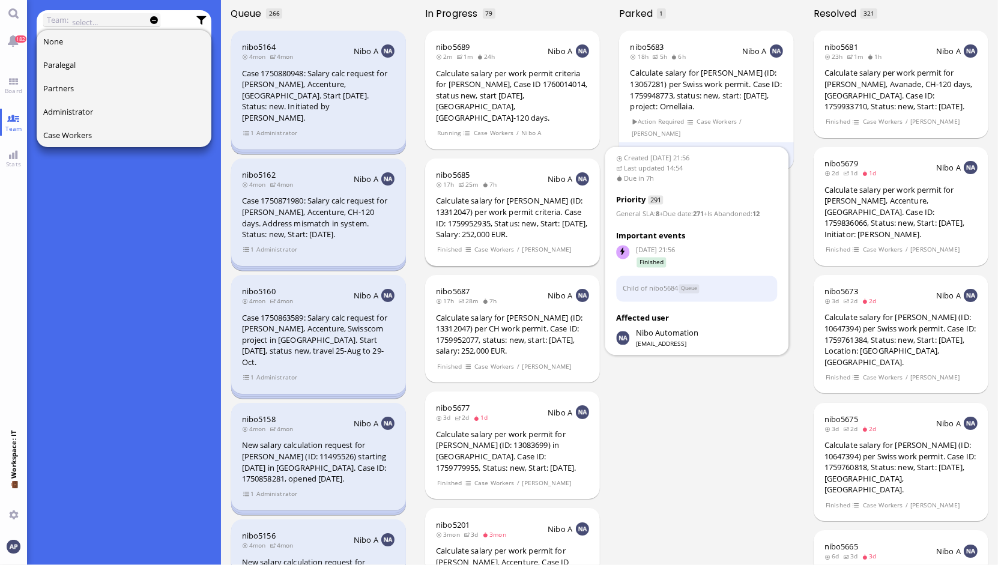
click at [499, 195] on div "Calculate salary for [PERSON_NAME] (ID: 13312047) per work permit criteria. Cas…" at bounding box center [512, 217] width 153 height 44
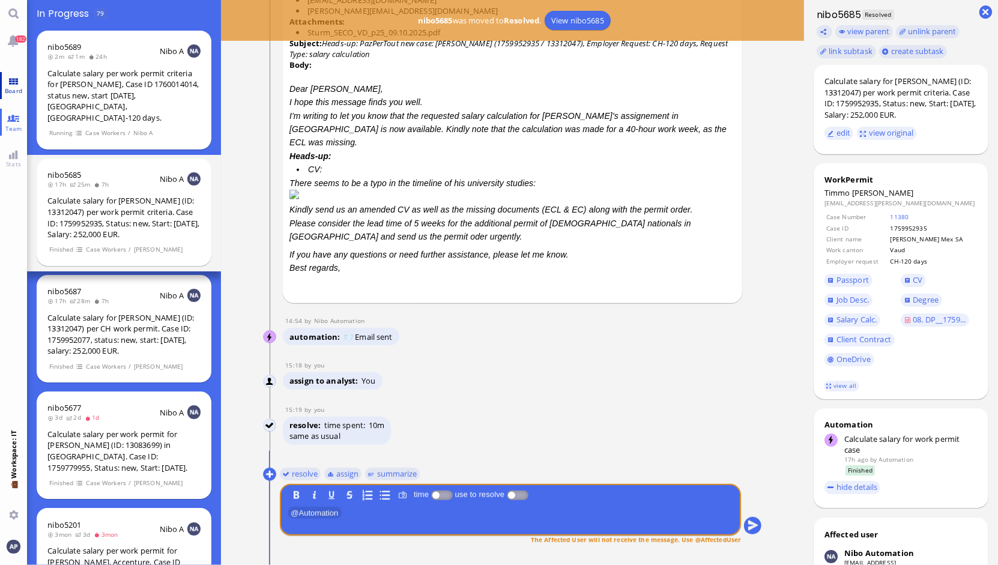
click at [9, 77] on link "Board" at bounding box center [13, 85] width 27 height 27
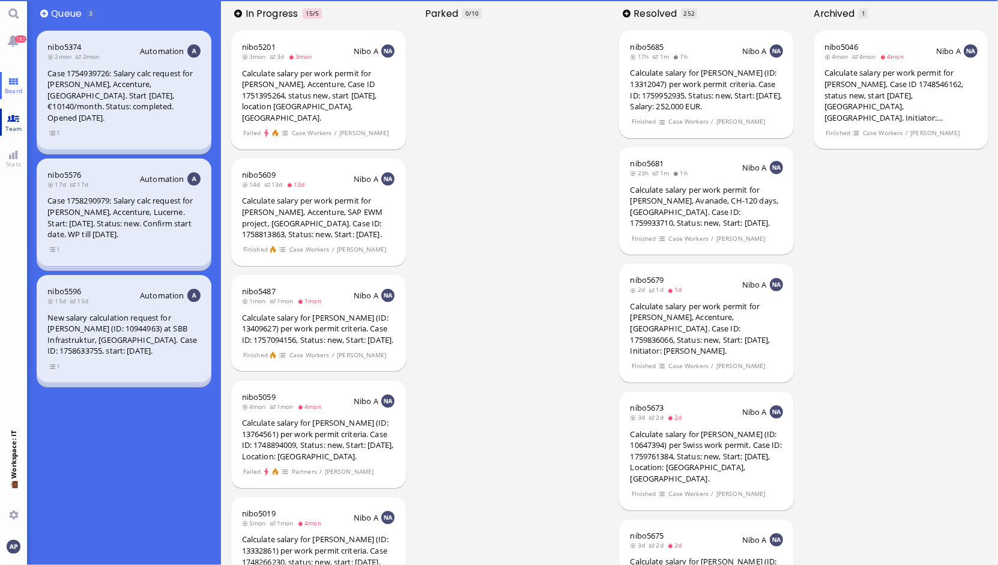
click at [15, 115] on link "Team" at bounding box center [13, 122] width 27 height 27
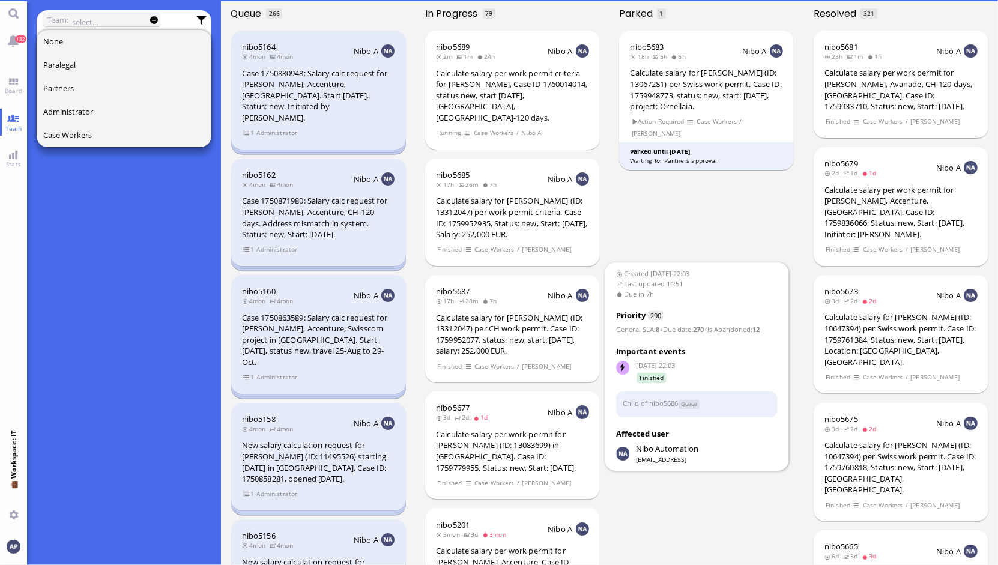
click at [480, 361] on span "Case Workers" at bounding box center [494, 366] width 41 height 10
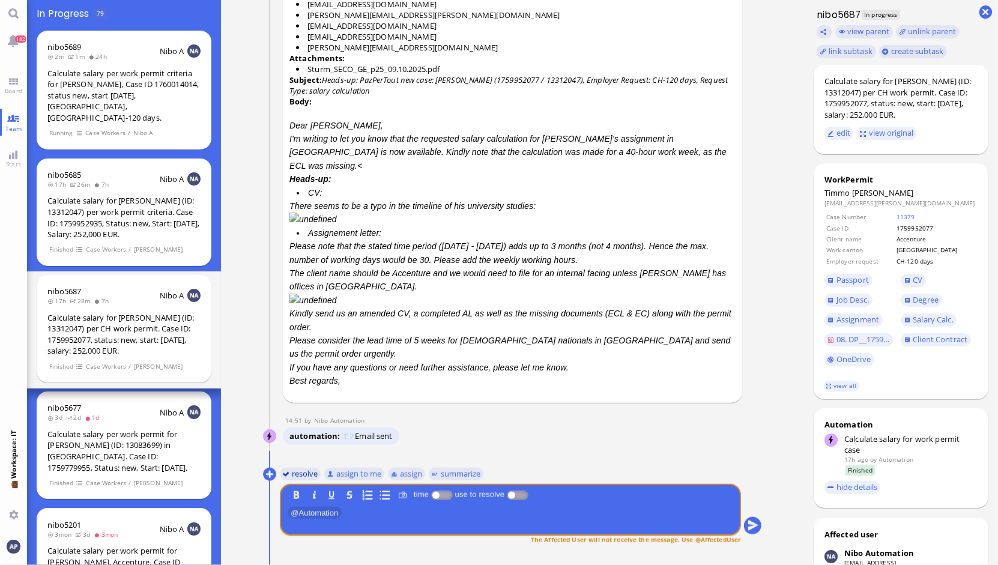
click at [300, 477] on button "resolve" at bounding box center [299, 473] width 41 height 13
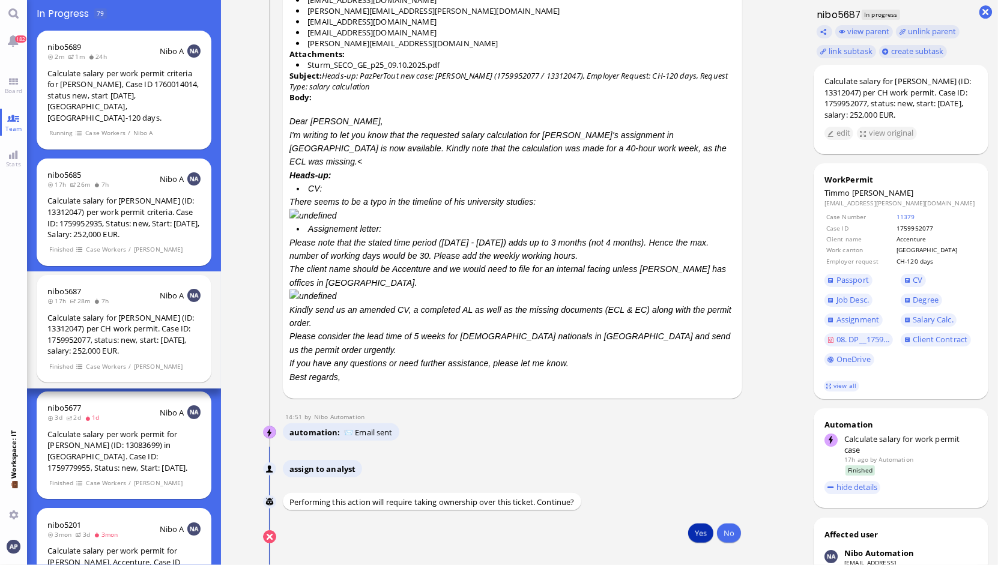
click at [695, 535] on button "Yes" at bounding box center [700, 533] width 25 height 19
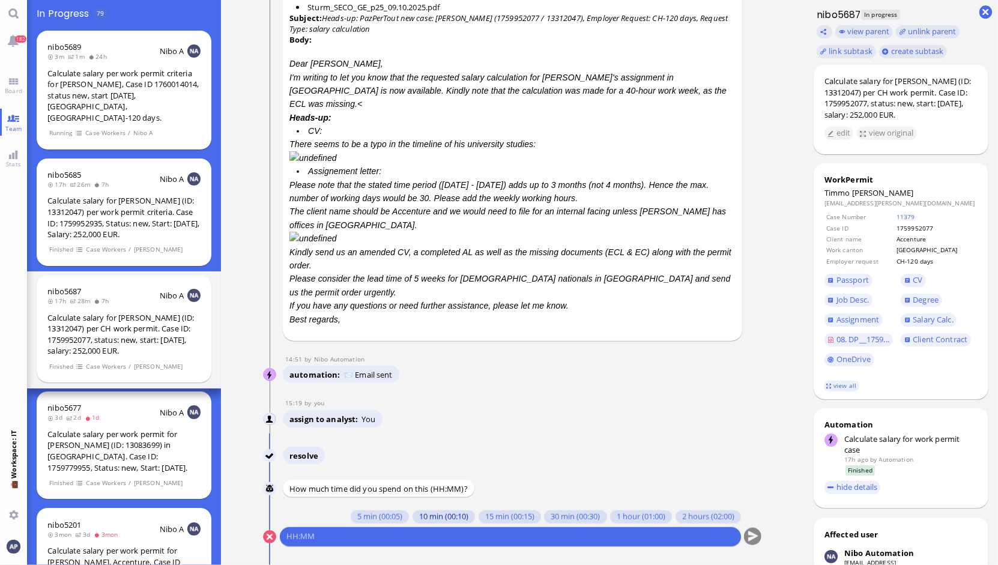
click at [434, 521] on button "10 min (00:10)" at bounding box center [443, 516] width 62 height 13
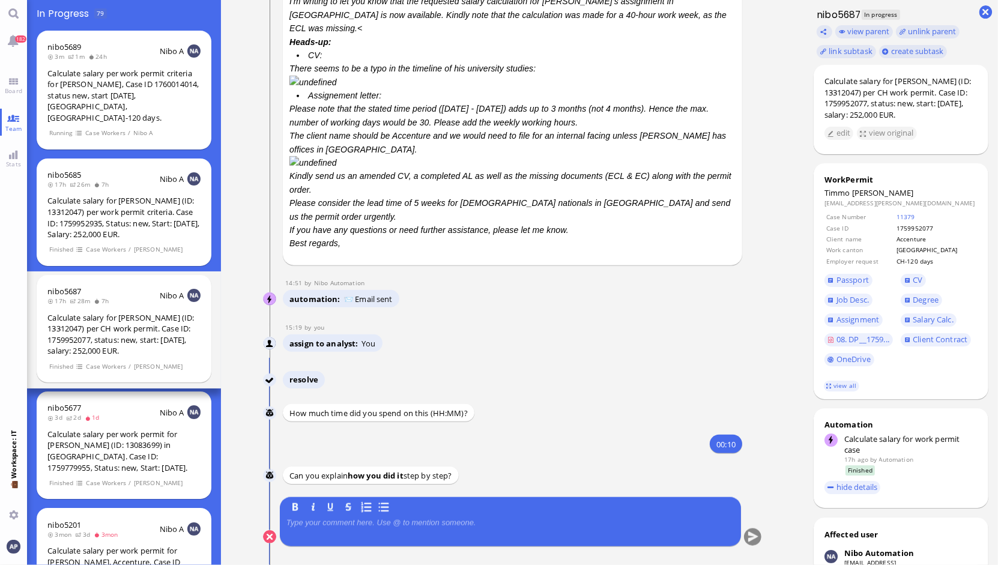
click at [429, 527] on p at bounding box center [510, 523] width 448 height 10
click at [747, 537] on button "submit" at bounding box center [752, 537] width 18 height 18
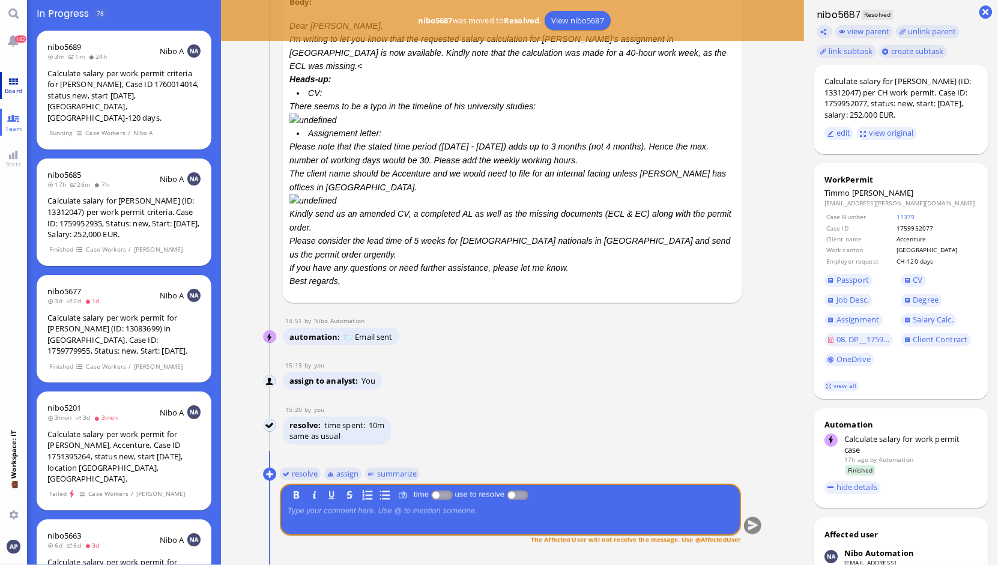
click at [10, 88] on span "Board" at bounding box center [13, 90] width 23 height 8
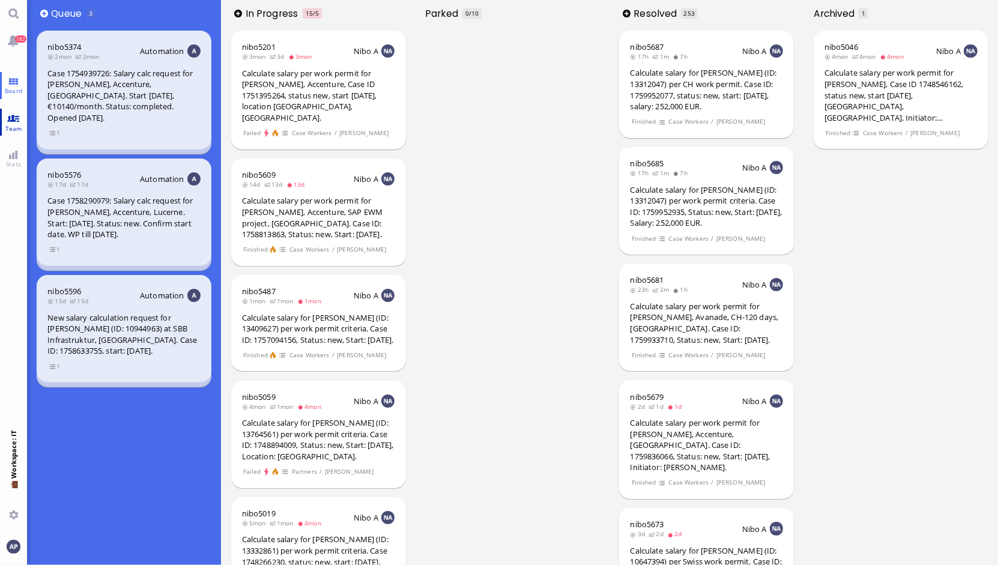
click at [20, 111] on link "Team" at bounding box center [13, 122] width 27 height 27
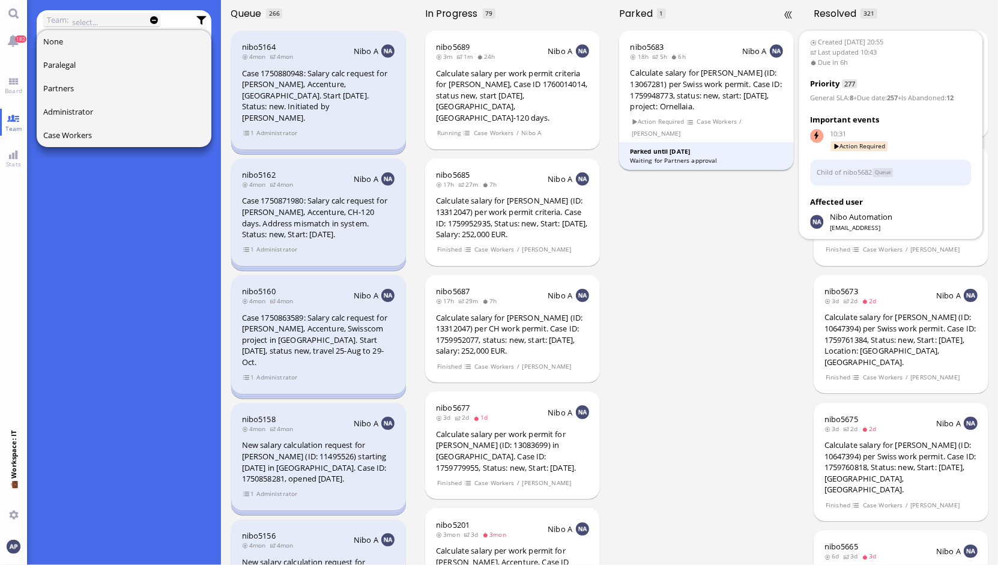
click at [711, 86] on div "Calculate salary for [PERSON_NAME] (ID: 13067281) per Swiss work permit. Case I…" at bounding box center [706, 89] width 153 height 44
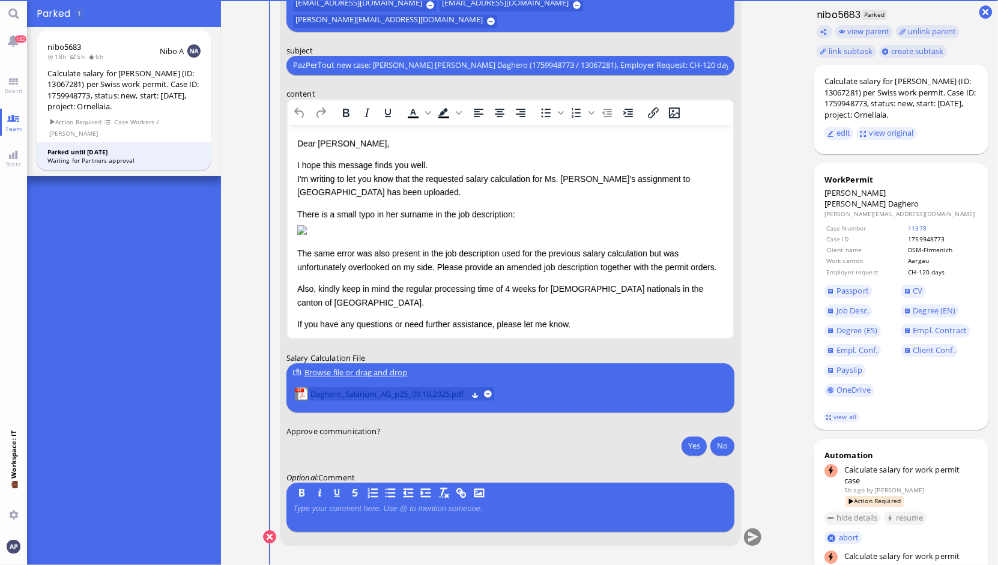
click at [386, 394] on span "Daghero_Salarium_AG_p25_09.10.2025.pdf" at bounding box center [388, 393] width 157 height 13
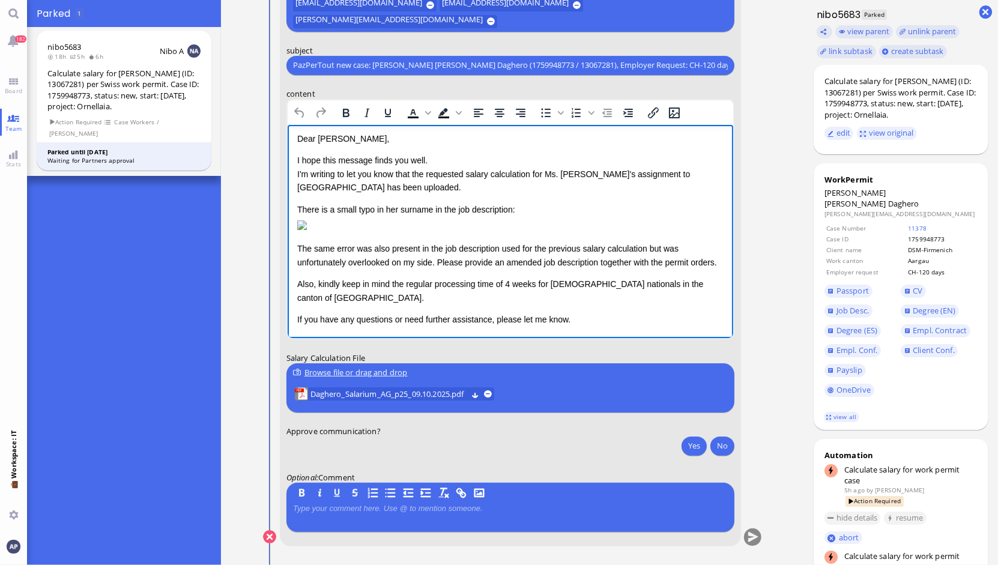
scroll to position [13, 0]
click at [684, 446] on button "Yes" at bounding box center [693, 445] width 25 height 19
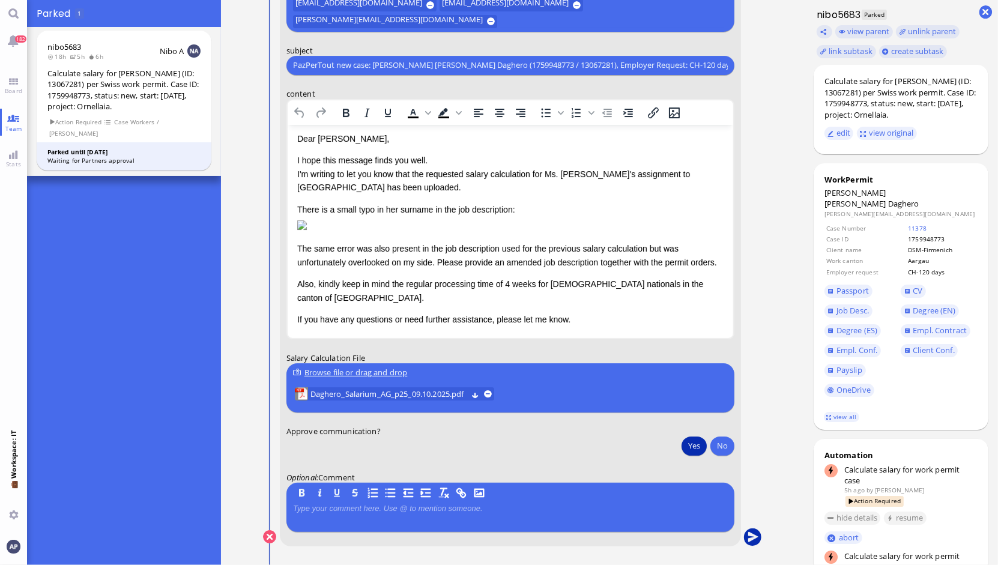
click at [746, 540] on button "submit" at bounding box center [752, 537] width 18 height 18
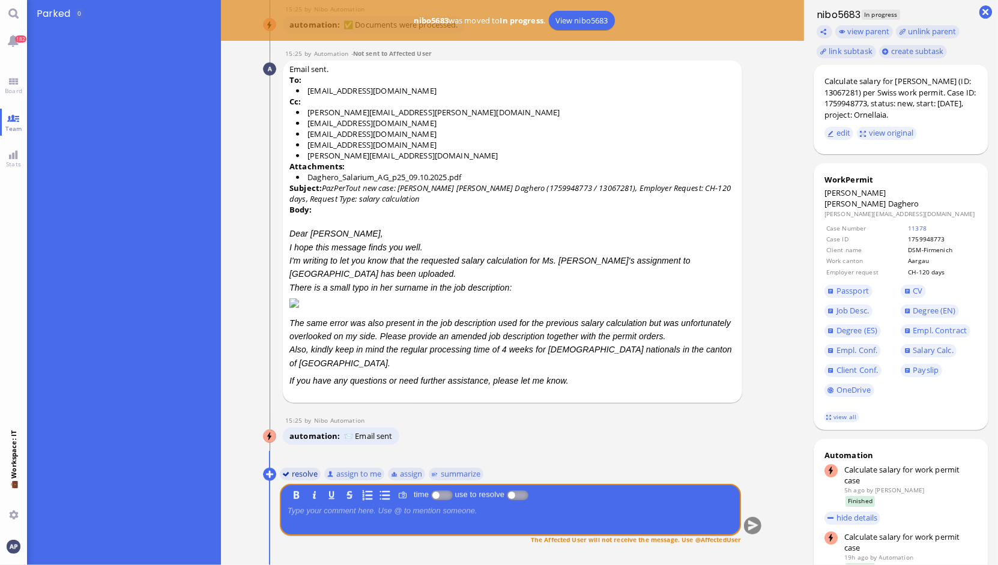
click at [298, 471] on button "resolve" at bounding box center [299, 473] width 41 height 13
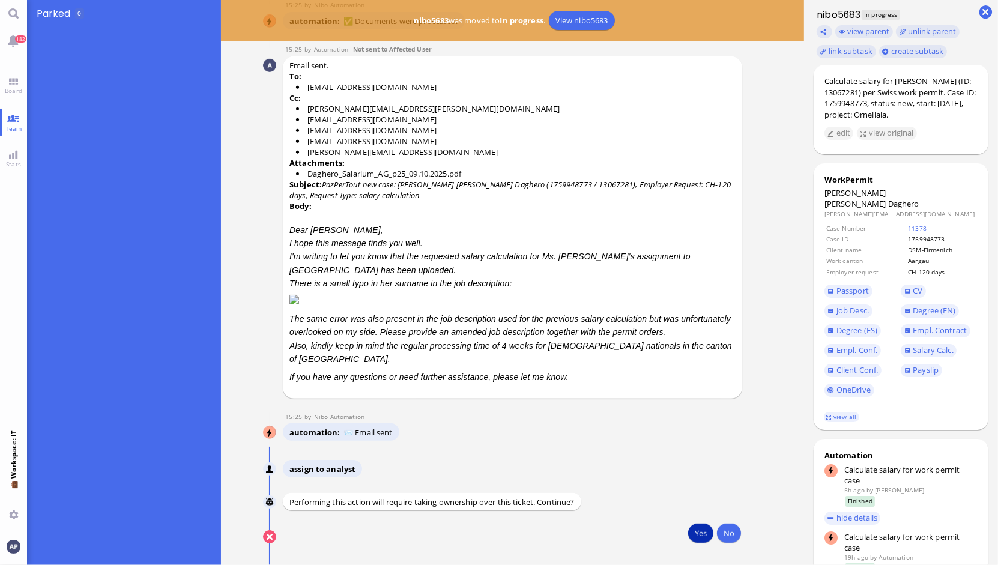
click at [688, 535] on button "Yes" at bounding box center [700, 533] width 25 height 19
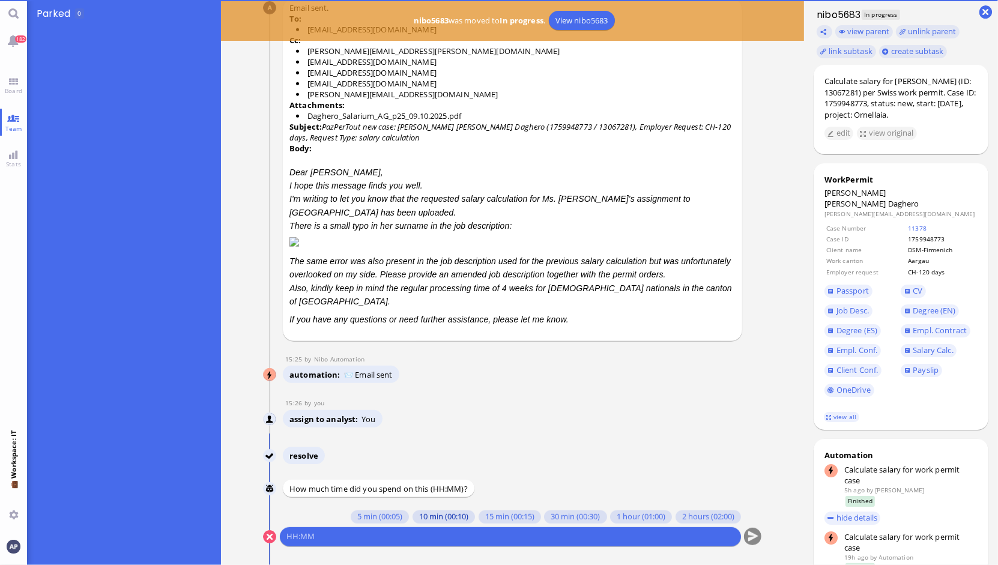
click at [420, 516] on button "10 min (00:10)" at bounding box center [443, 516] width 62 height 13
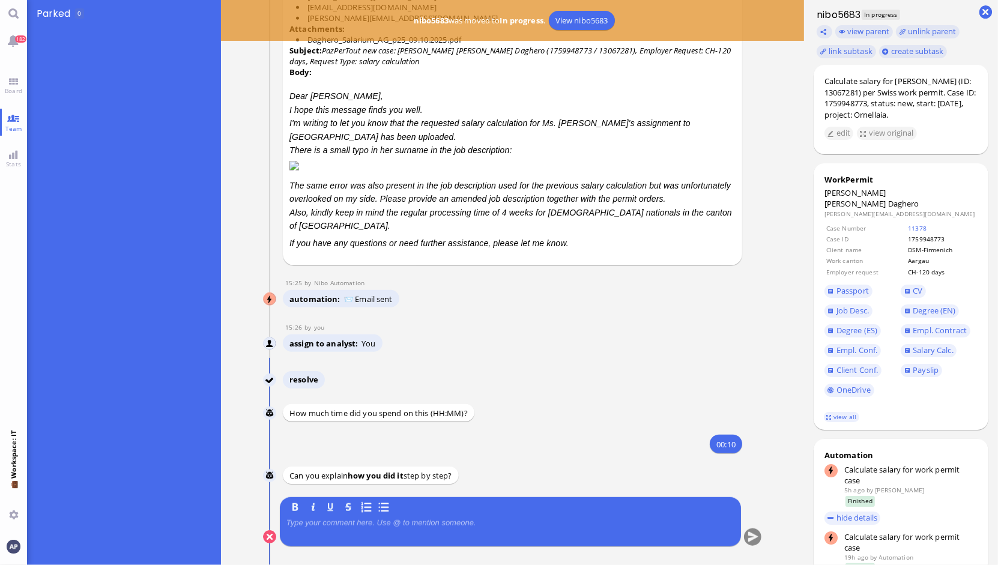
click at [415, 525] on p at bounding box center [510, 523] width 448 height 10
click at [747, 535] on button "submit" at bounding box center [752, 537] width 18 height 18
